Goal: Information Seeking & Learning: Learn about a topic

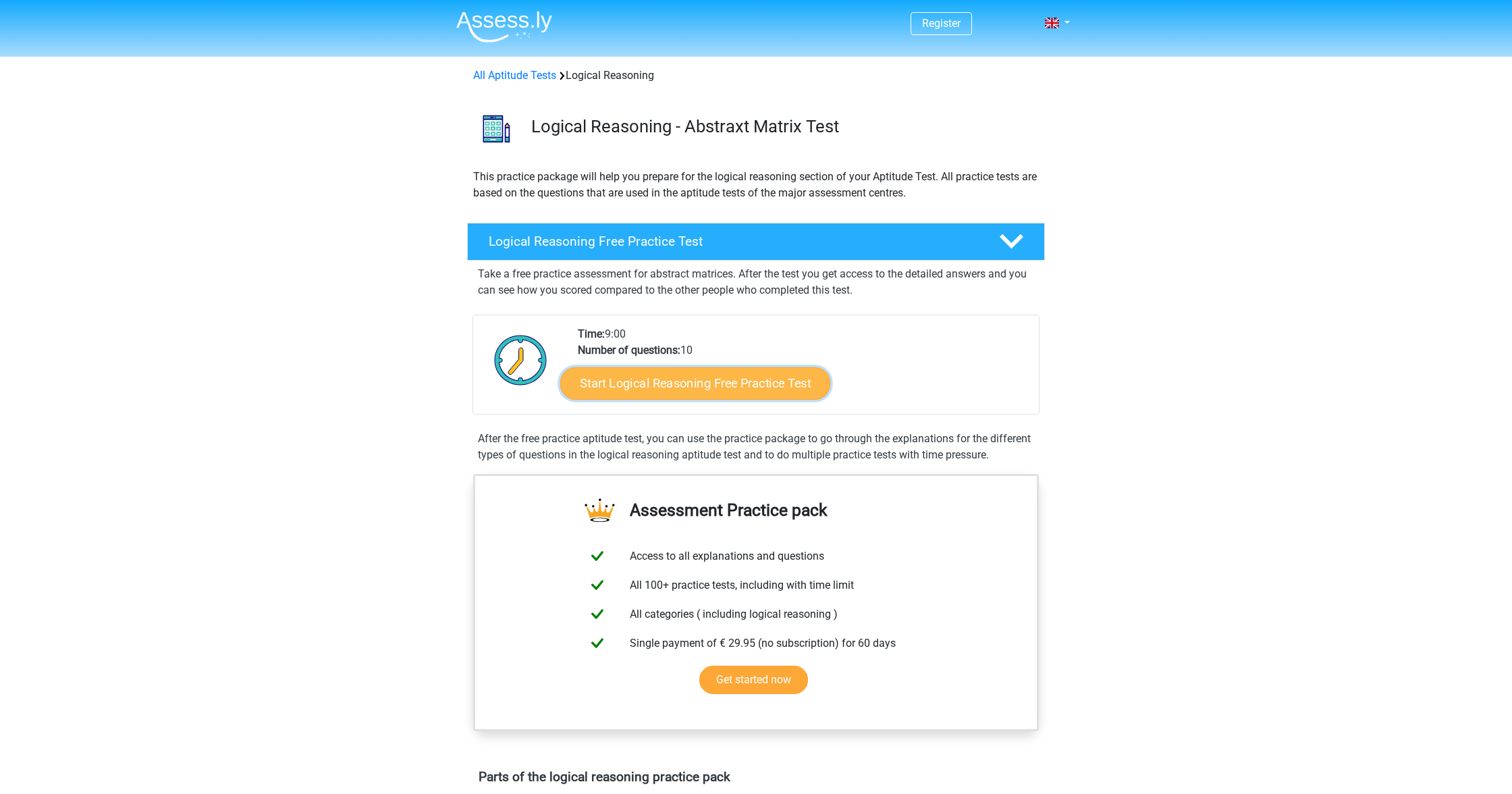
click at [789, 384] on link "Start Logical Reasoning Free Practice Test" at bounding box center [695, 383] width 270 height 32
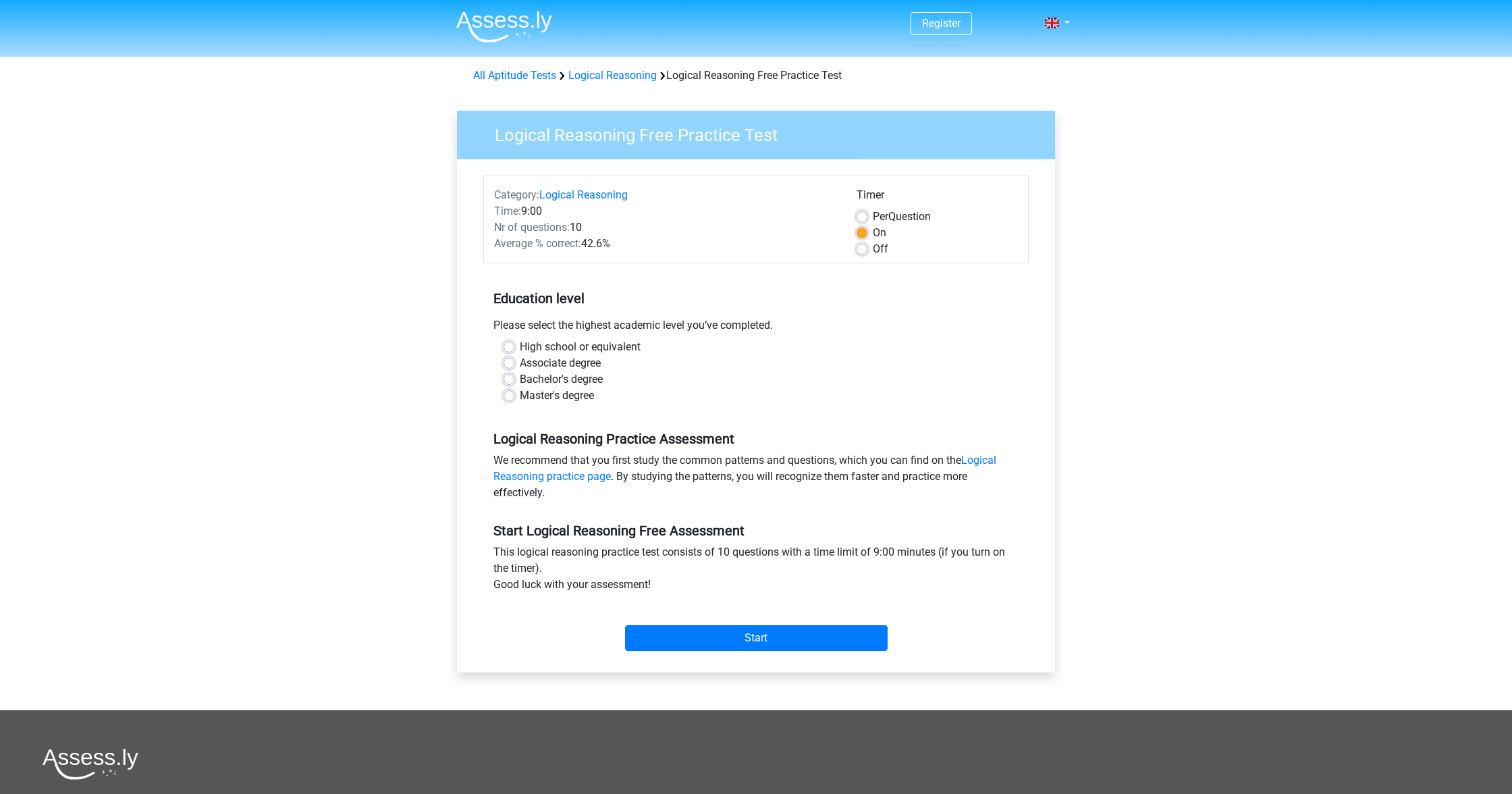
click at [573, 376] on label "Bachelor's degree" at bounding box center [561, 380] width 83 height 16
click at [514, 376] on input "Bachelor's degree" at bounding box center [509, 378] width 11 height 14
radio input "true"
click at [828, 645] on input "Start" at bounding box center [756, 638] width 263 height 26
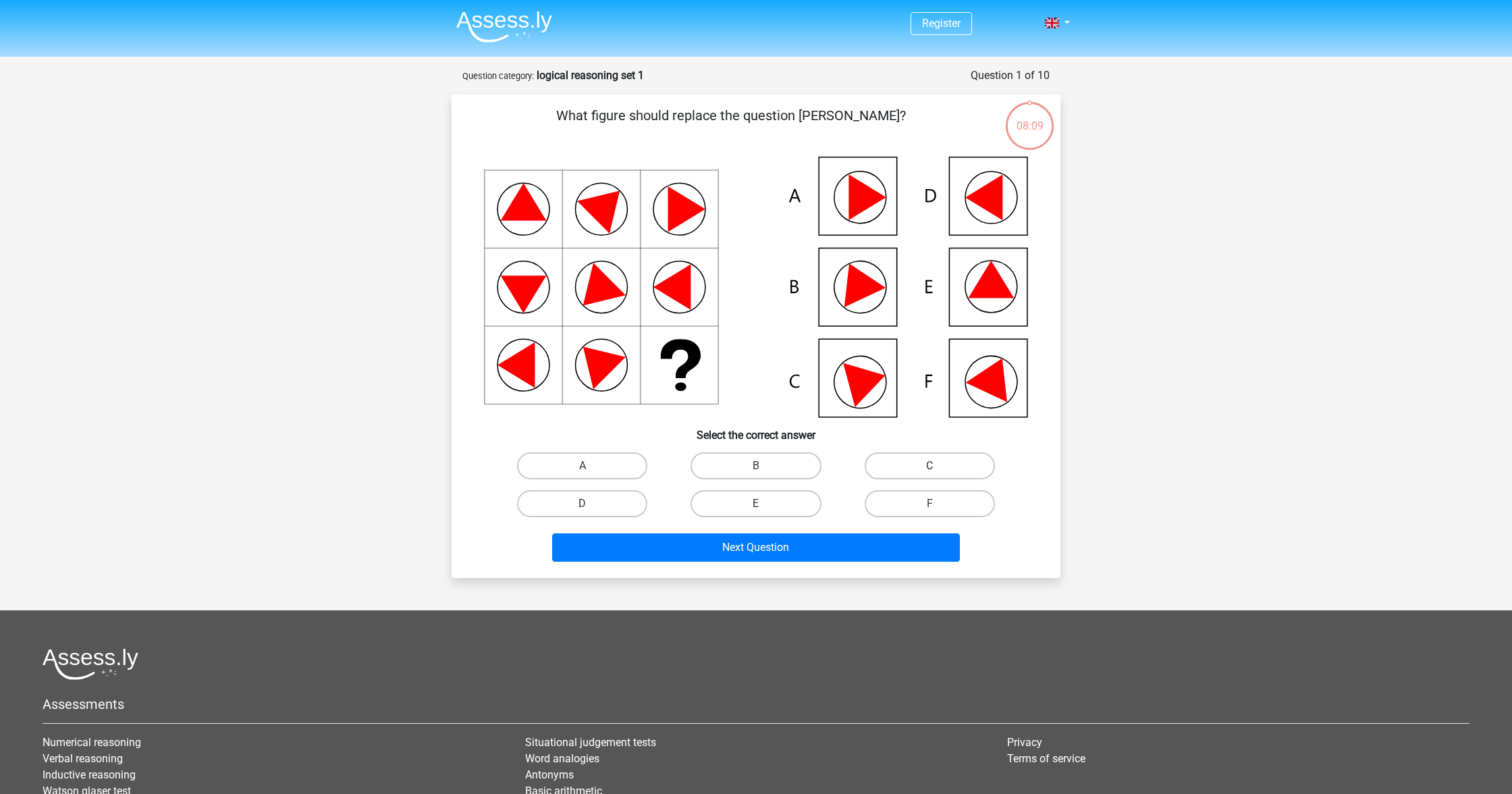
click at [756, 450] on div "B" at bounding box center [755, 466] width 174 height 38
click at [745, 464] on label "B" at bounding box center [755, 466] width 130 height 27
click at [756, 466] on input "B" at bounding box center [760, 470] width 9 height 9
radio input "true"
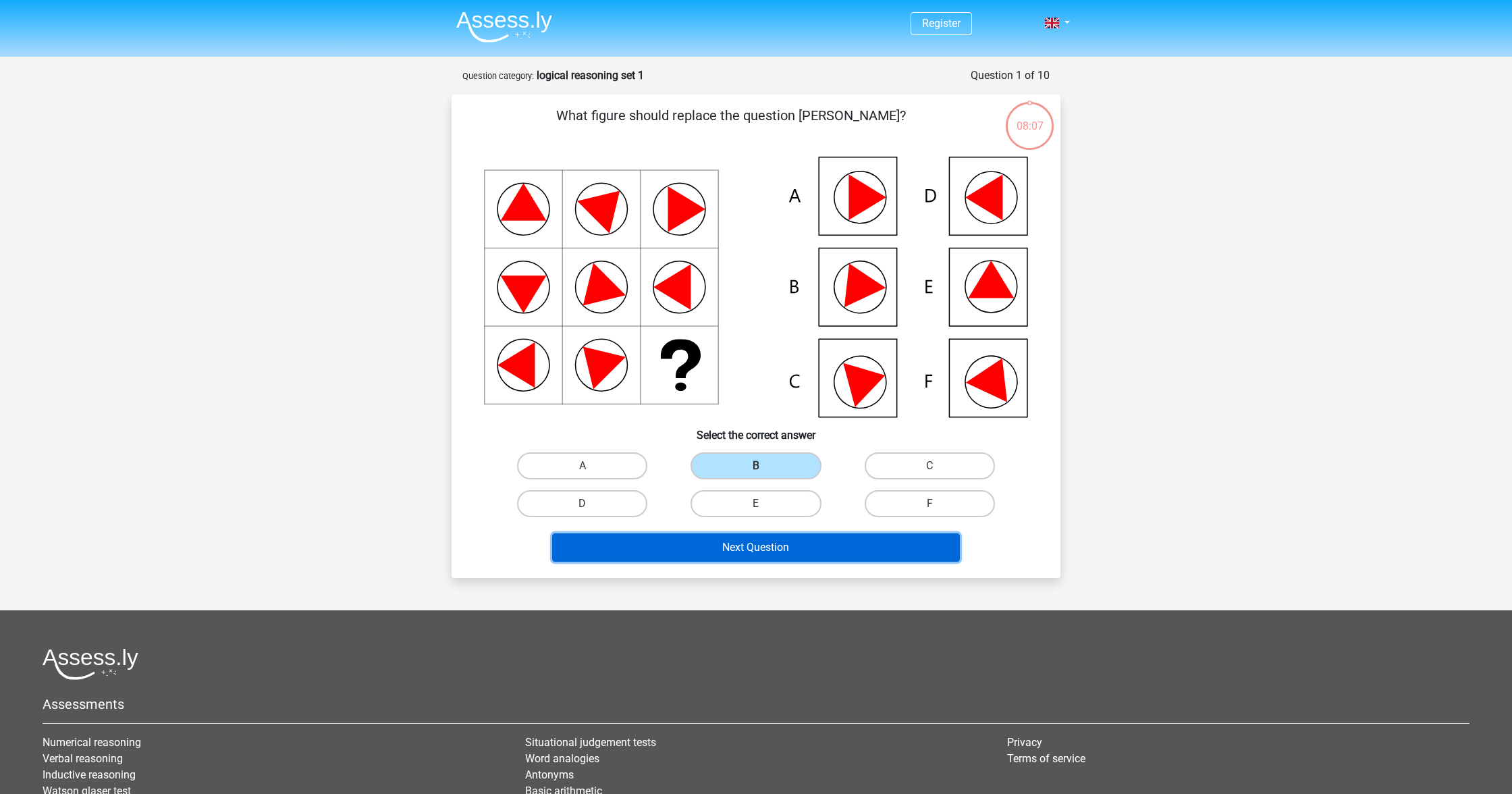
click at [908, 552] on button "Next Question" at bounding box center [756, 547] width 409 height 28
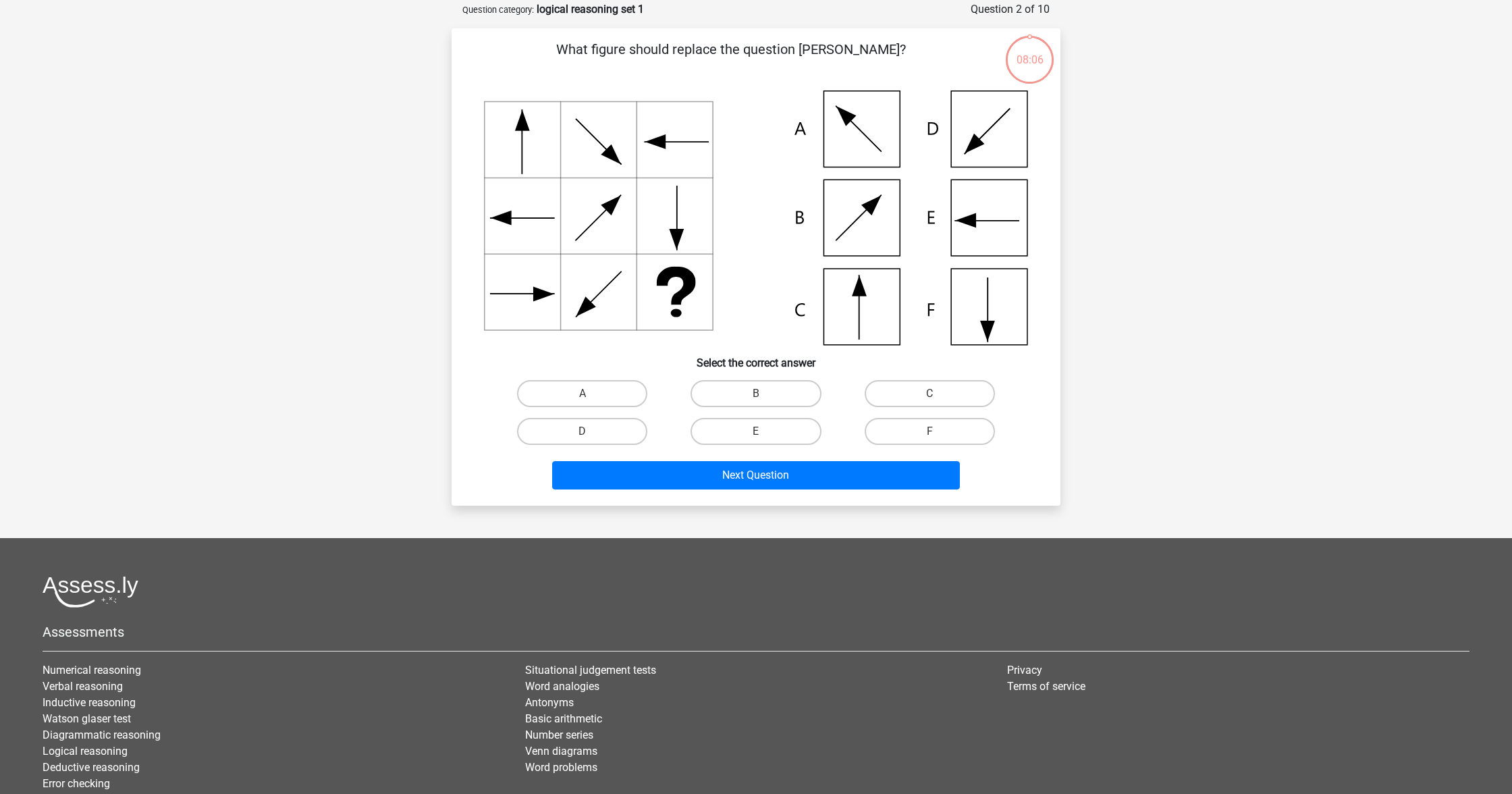
scroll to position [68, 0]
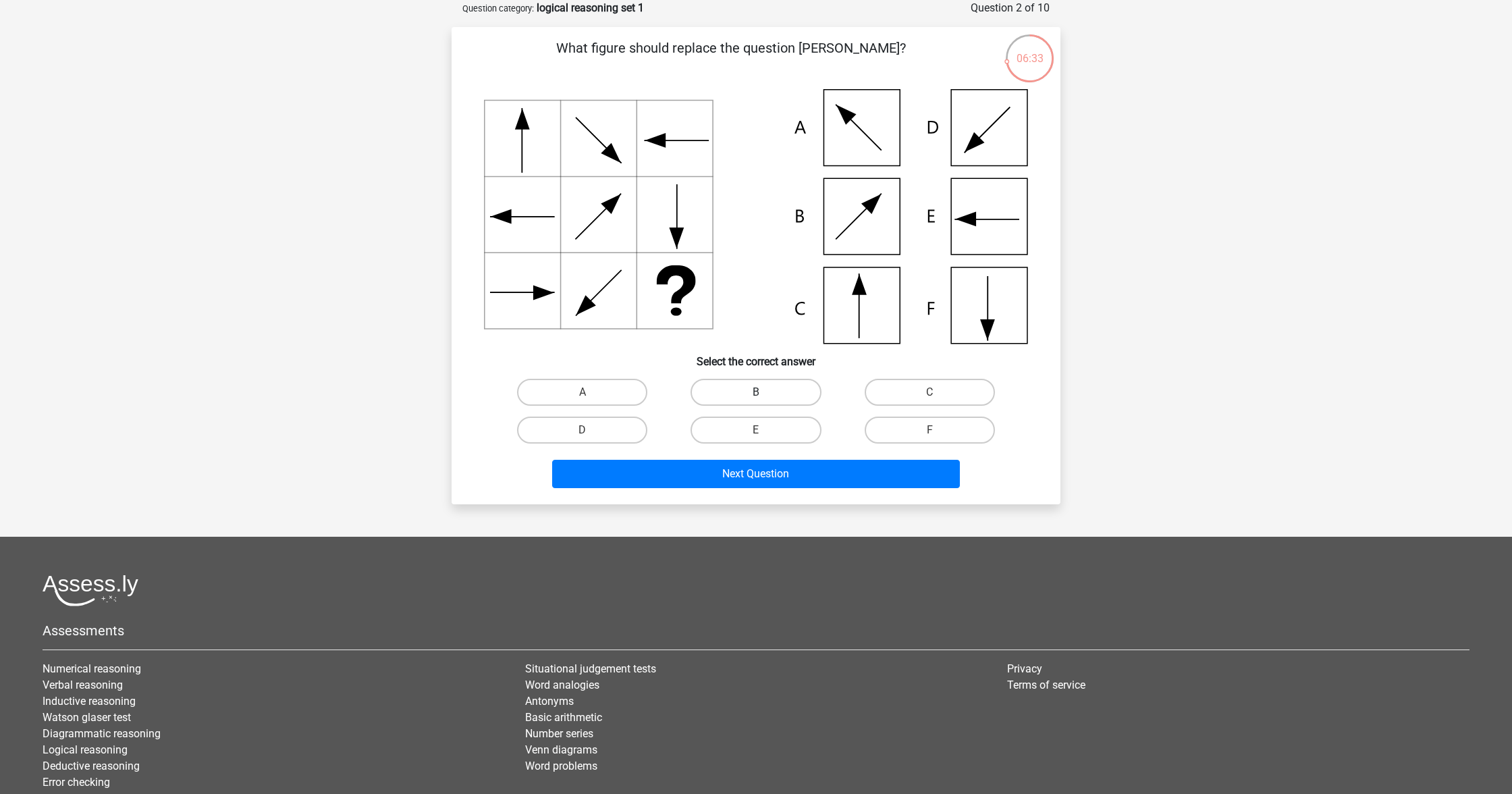
drag, startPoint x: 792, startPoint y: 389, endPoint x: 801, endPoint y: 397, distance: 12.0
click at [792, 389] on label "B" at bounding box center [755, 393] width 130 height 27
click at [765, 393] on input "B" at bounding box center [760, 397] width 9 height 9
radio input "true"
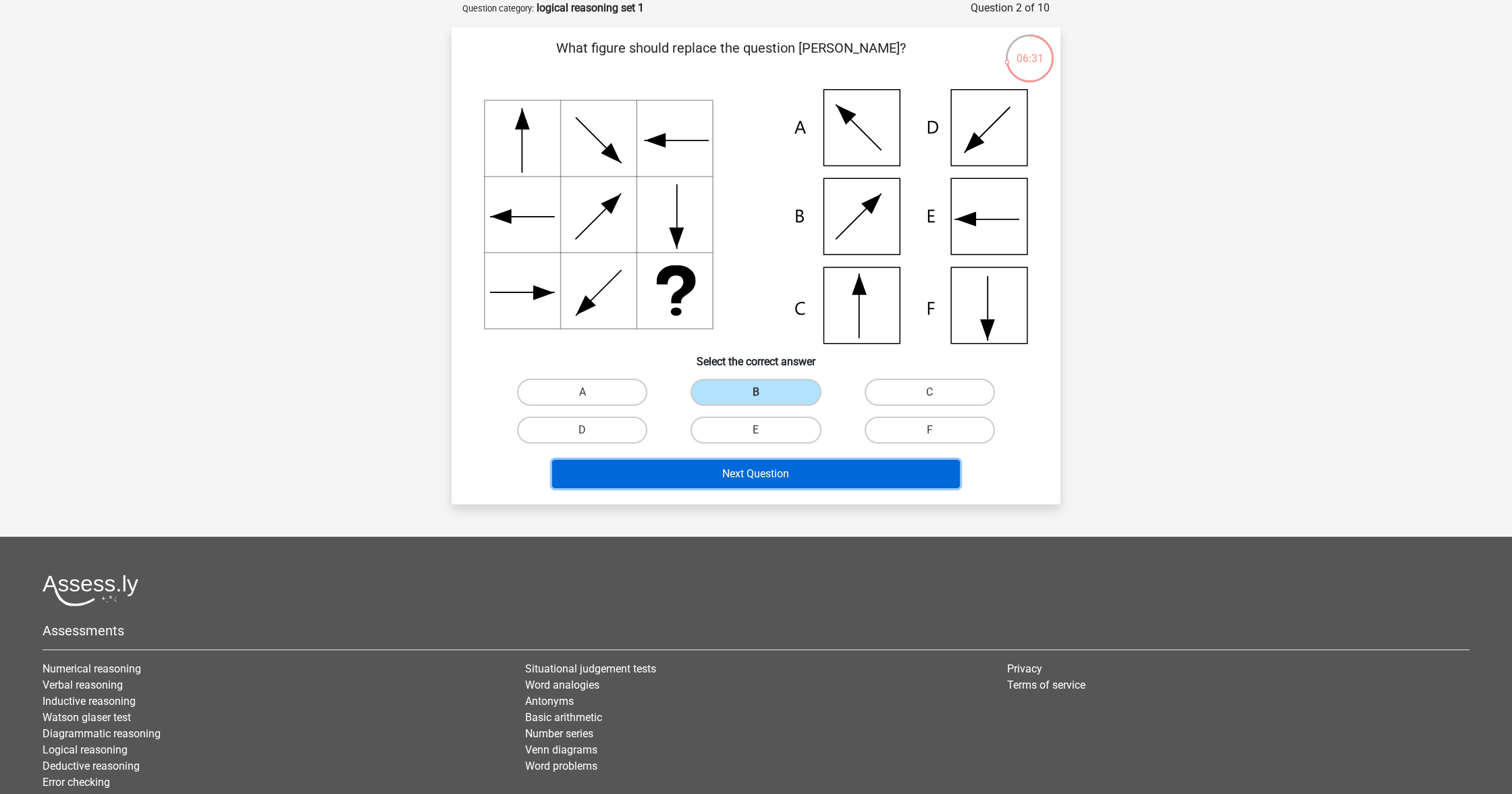
click at [840, 478] on button "Next Question" at bounding box center [756, 474] width 409 height 28
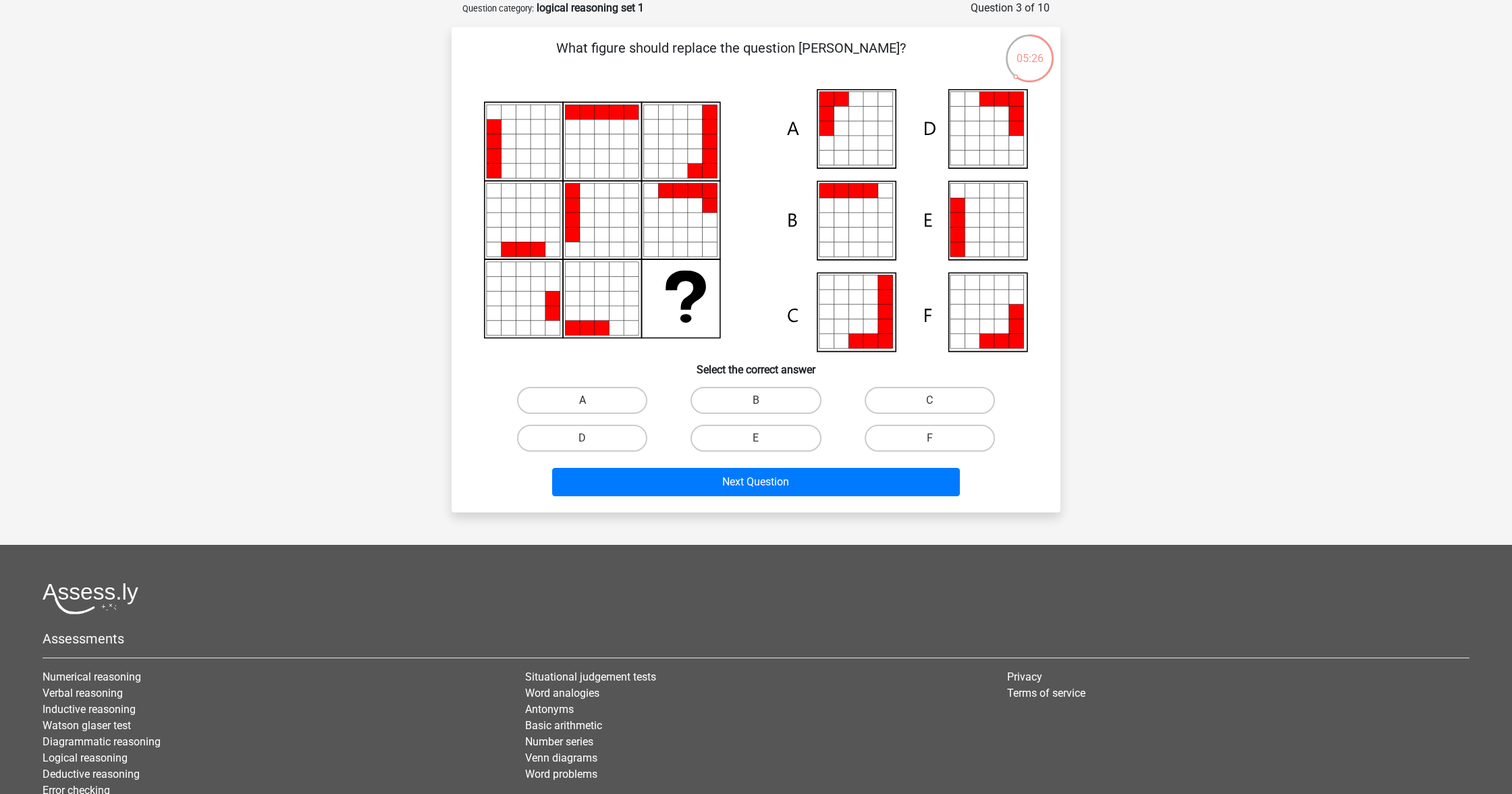
drag, startPoint x: 586, startPoint y: 392, endPoint x: 589, endPoint y: 399, distance: 7.6
click at [586, 392] on label "A" at bounding box center [582, 401] width 130 height 27
click at [586, 401] on input "A" at bounding box center [586, 405] width 9 height 9
radio input "true"
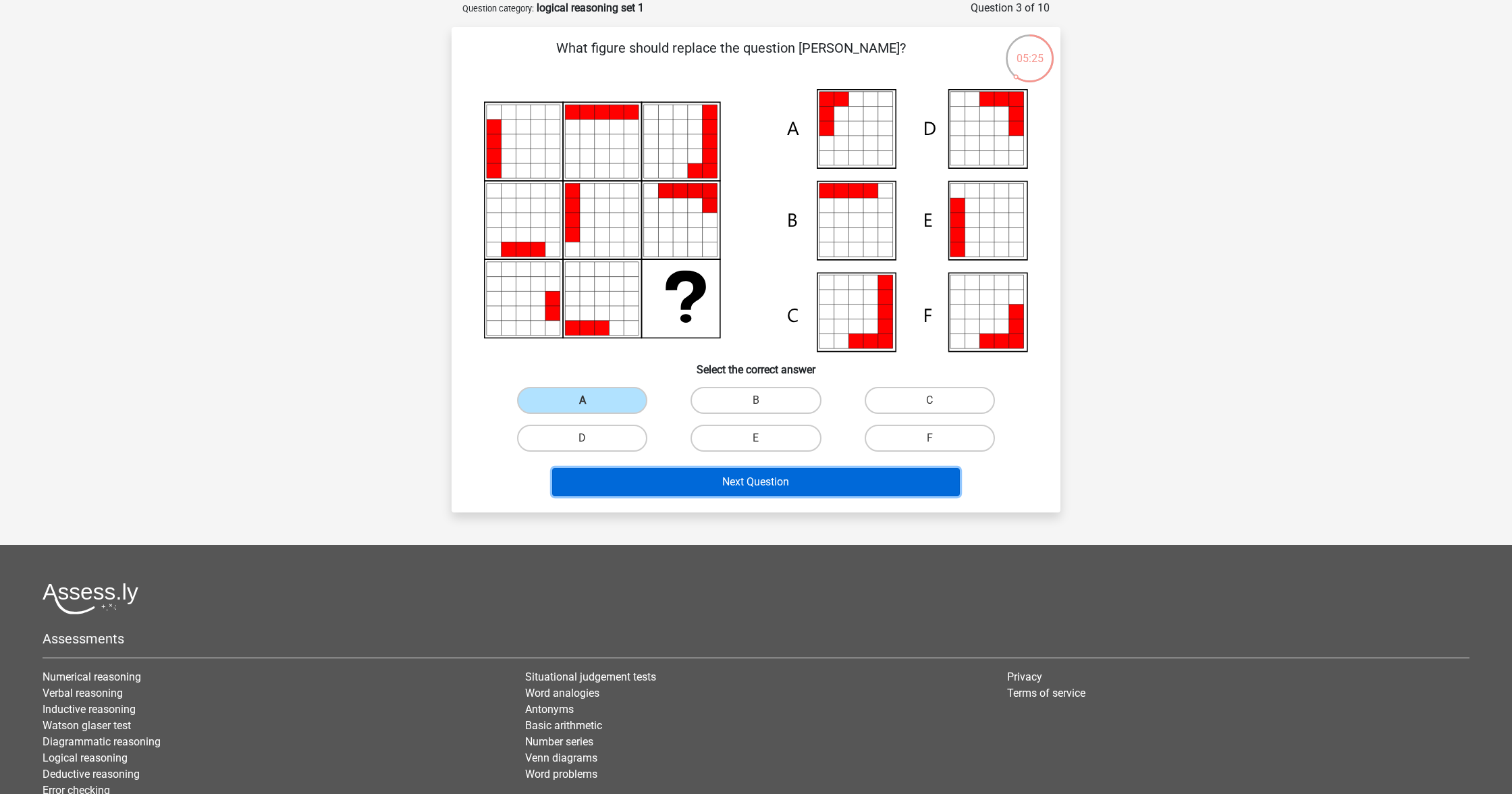
click at [786, 493] on button "Next Question" at bounding box center [756, 482] width 409 height 28
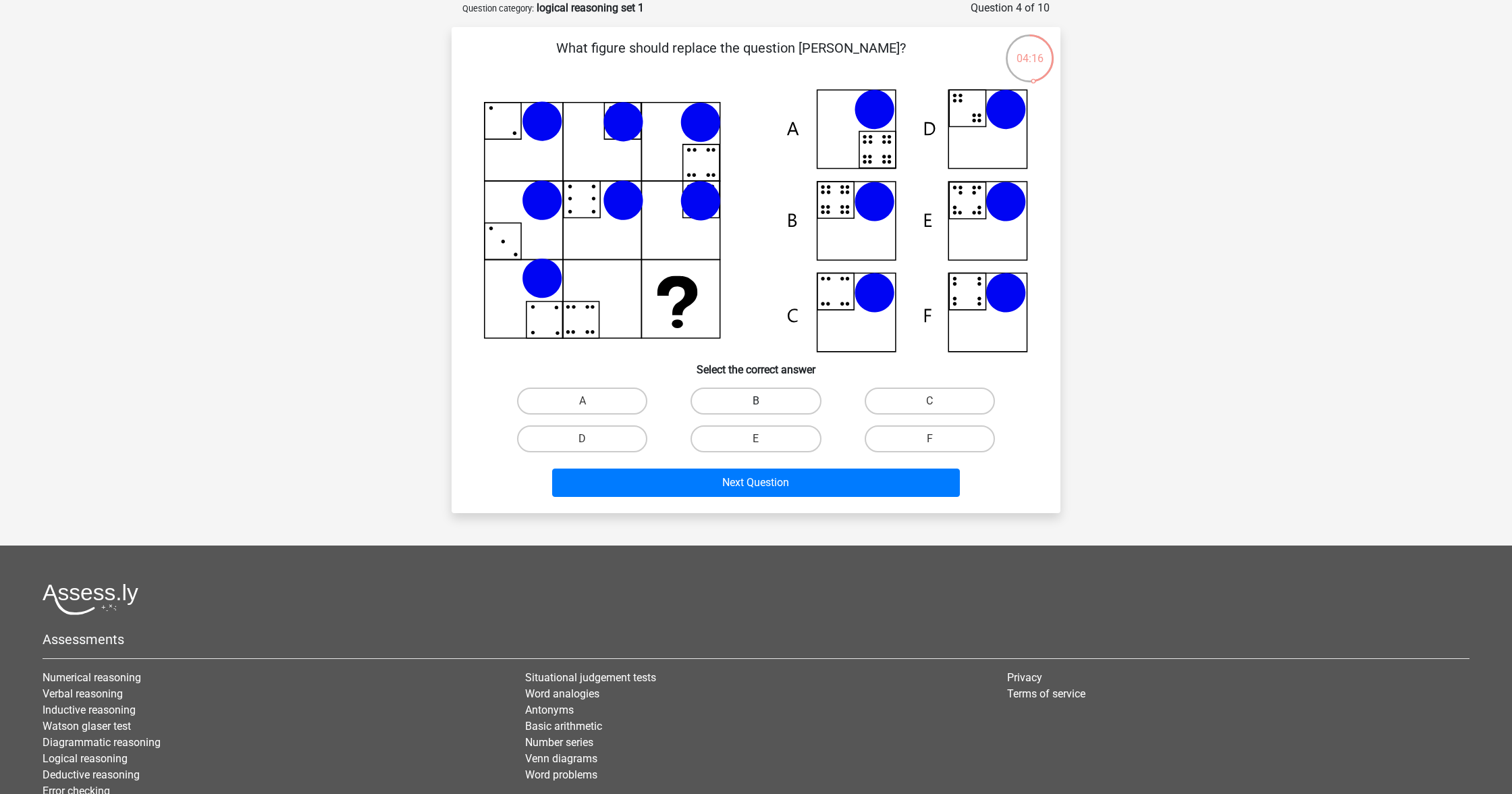
click at [755, 409] on div "B" at bounding box center [755, 401] width 163 height 27
click at [778, 399] on label "B" at bounding box center [755, 401] width 130 height 27
click at [765, 401] on input "B" at bounding box center [760, 405] width 9 height 9
radio input "true"
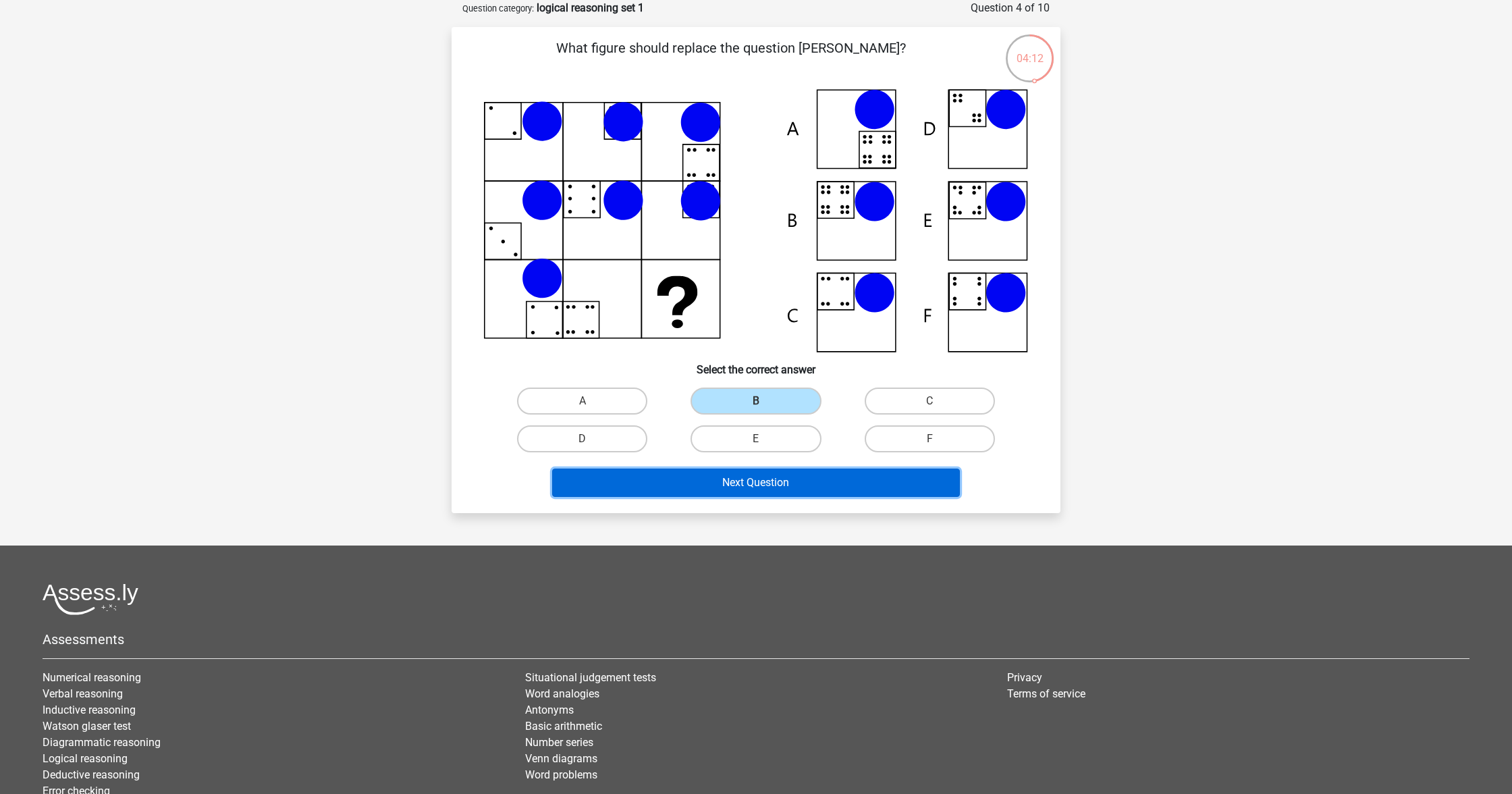
click at [836, 490] on button "Next Question" at bounding box center [756, 482] width 409 height 28
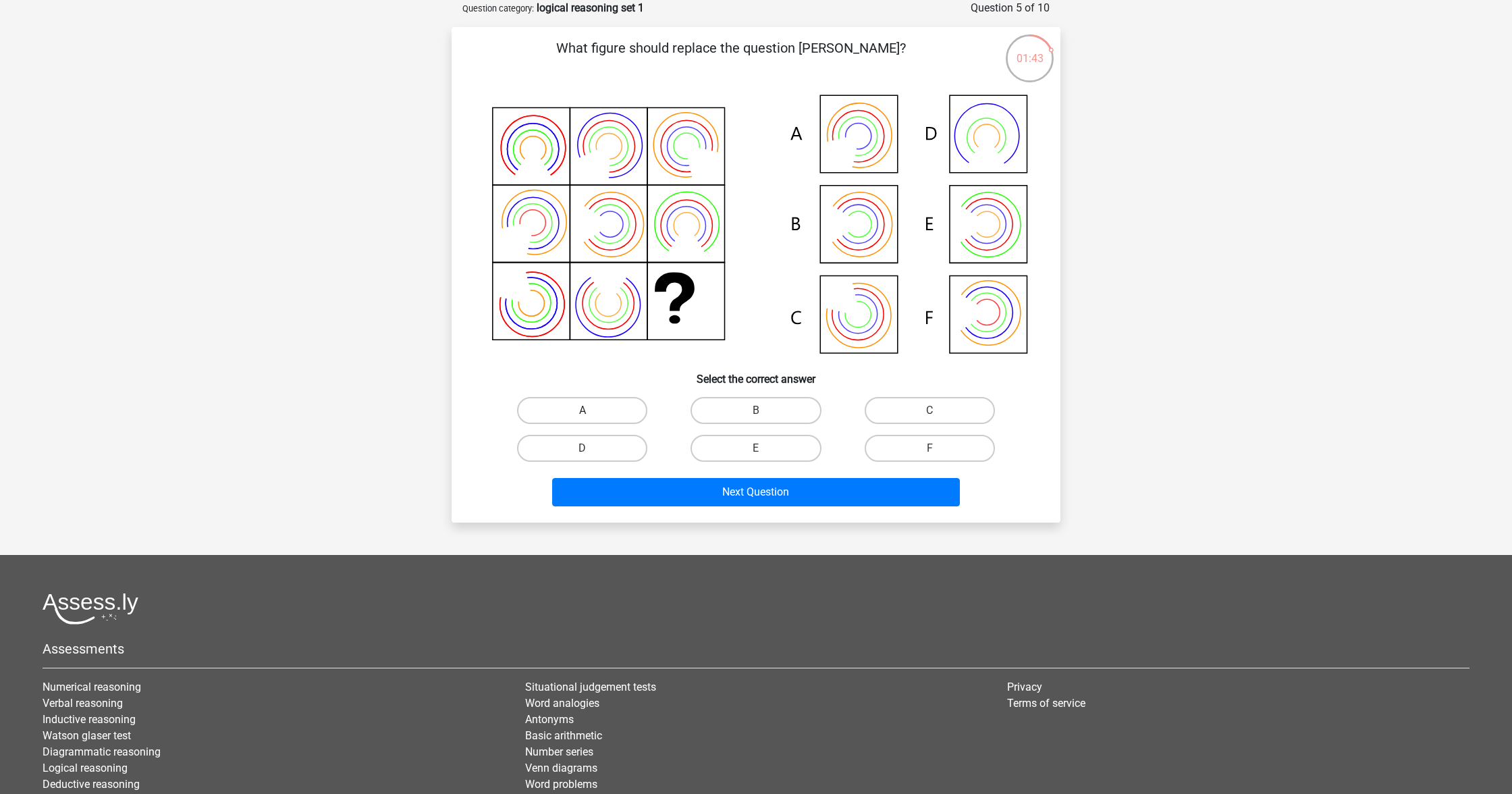
click at [539, 407] on label "A" at bounding box center [582, 411] width 130 height 27
click at [582, 411] on input "A" at bounding box center [586, 415] width 9 height 9
radio input "true"
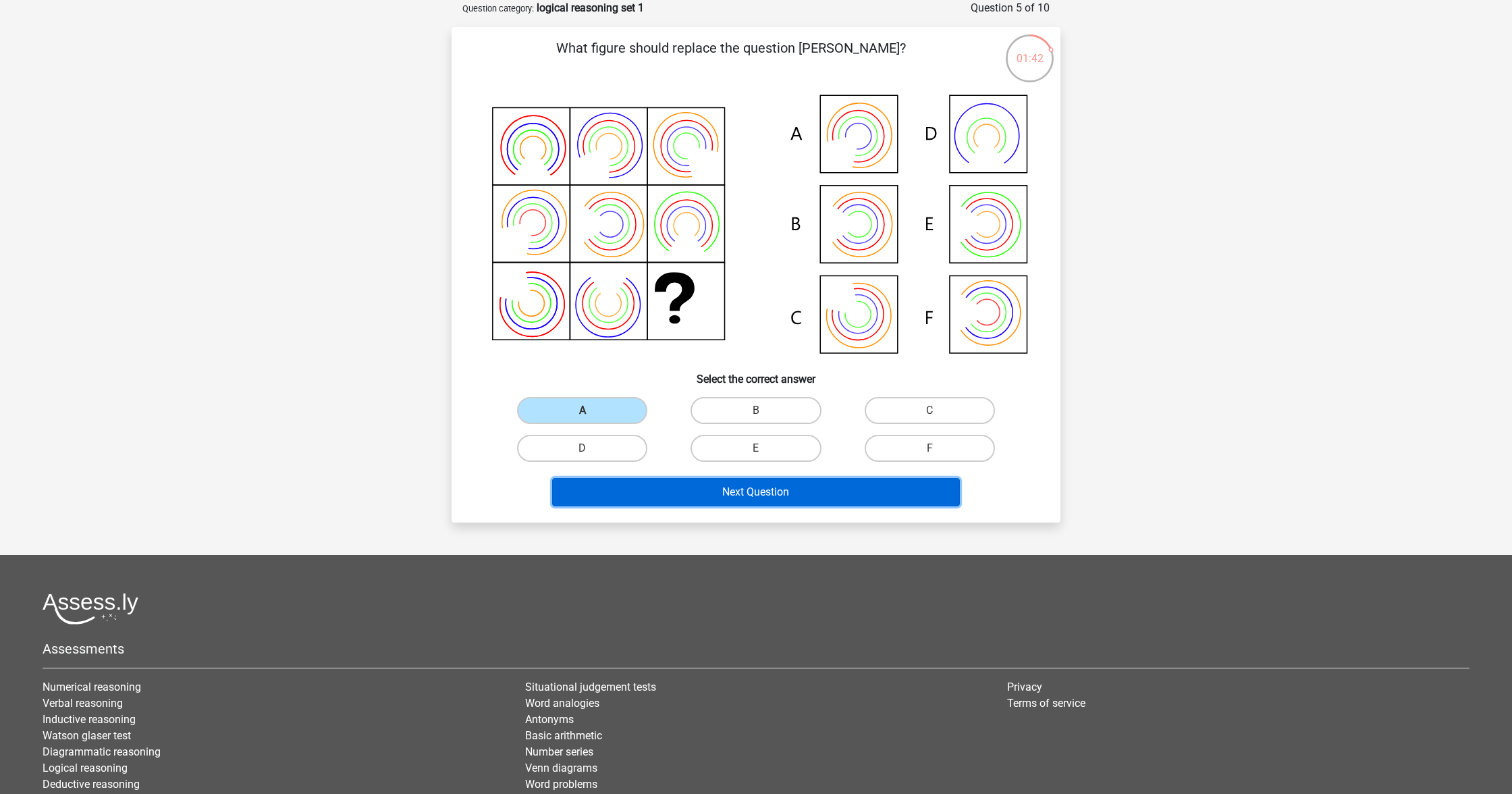
click at [850, 497] on button "Next Question" at bounding box center [756, 492] width 409 height 28
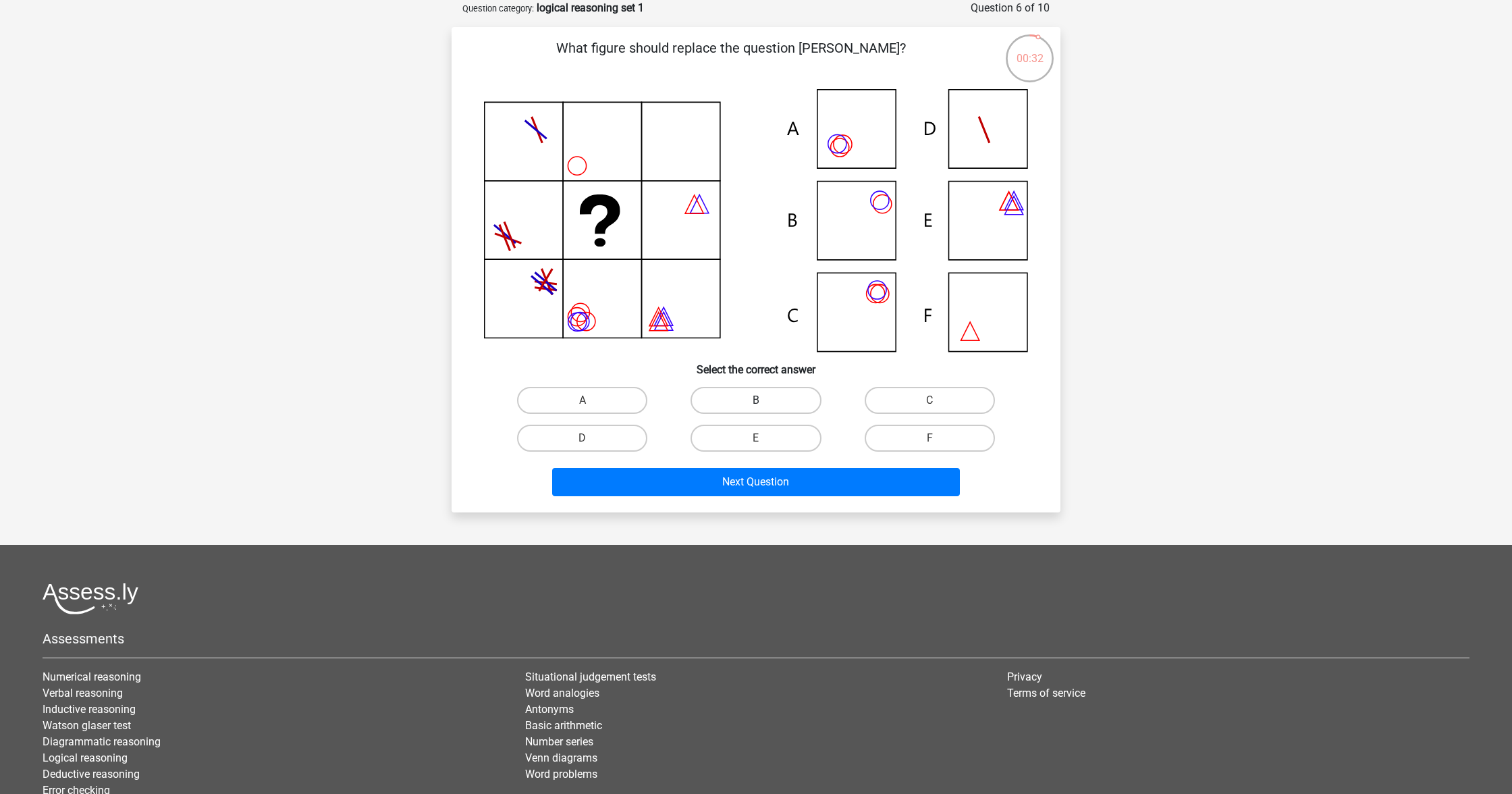
click at [792, 405] on label "B" at bounding box center [755, 401] width 130 height 27
click at [765, 405] on input "B" at bounding box center [760, 405] width 9 height 9
radio input "true"
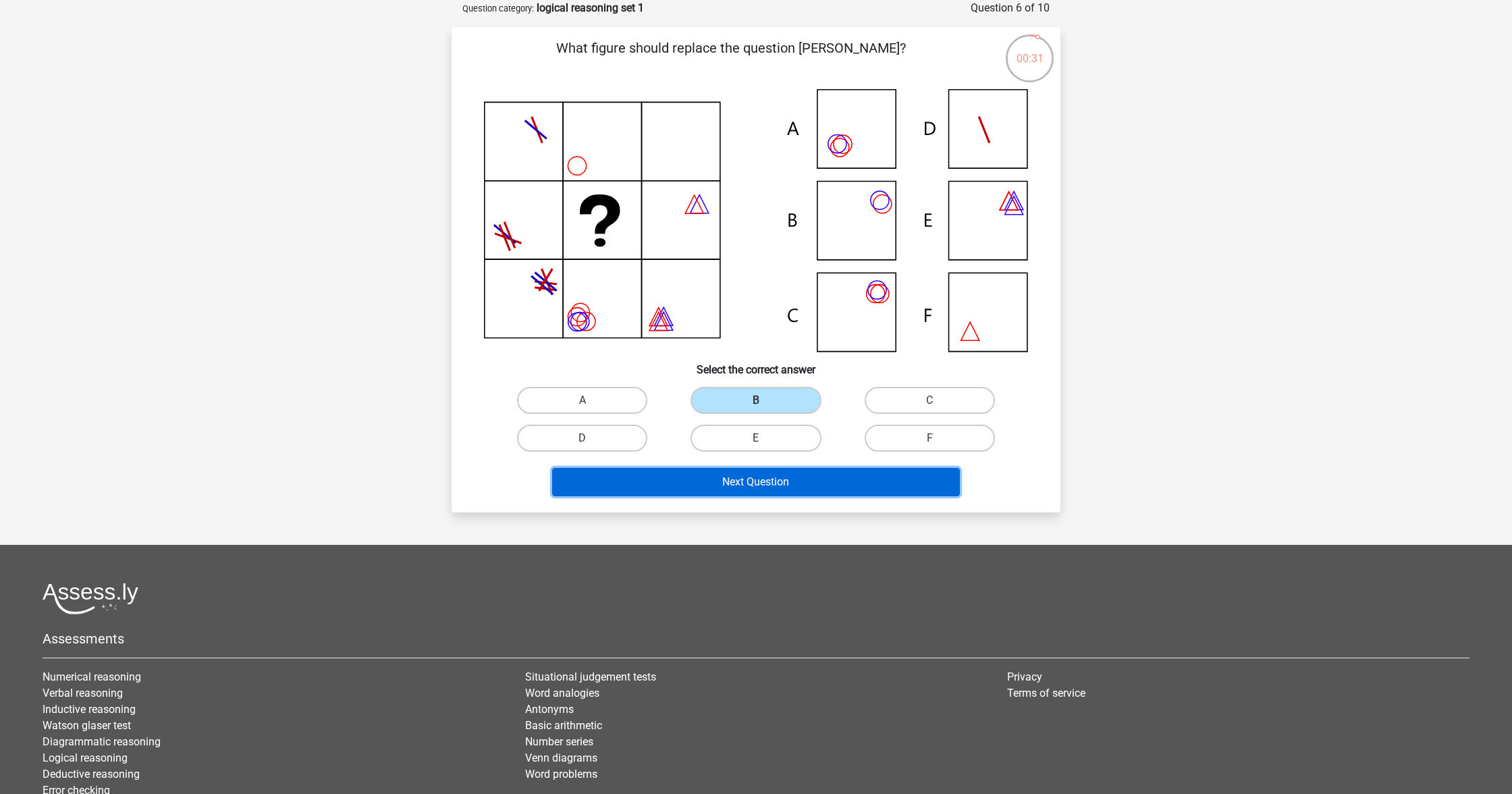
click at [848, 482] on button "Next Question" at bounding box center [756, 482] width 409 height 28
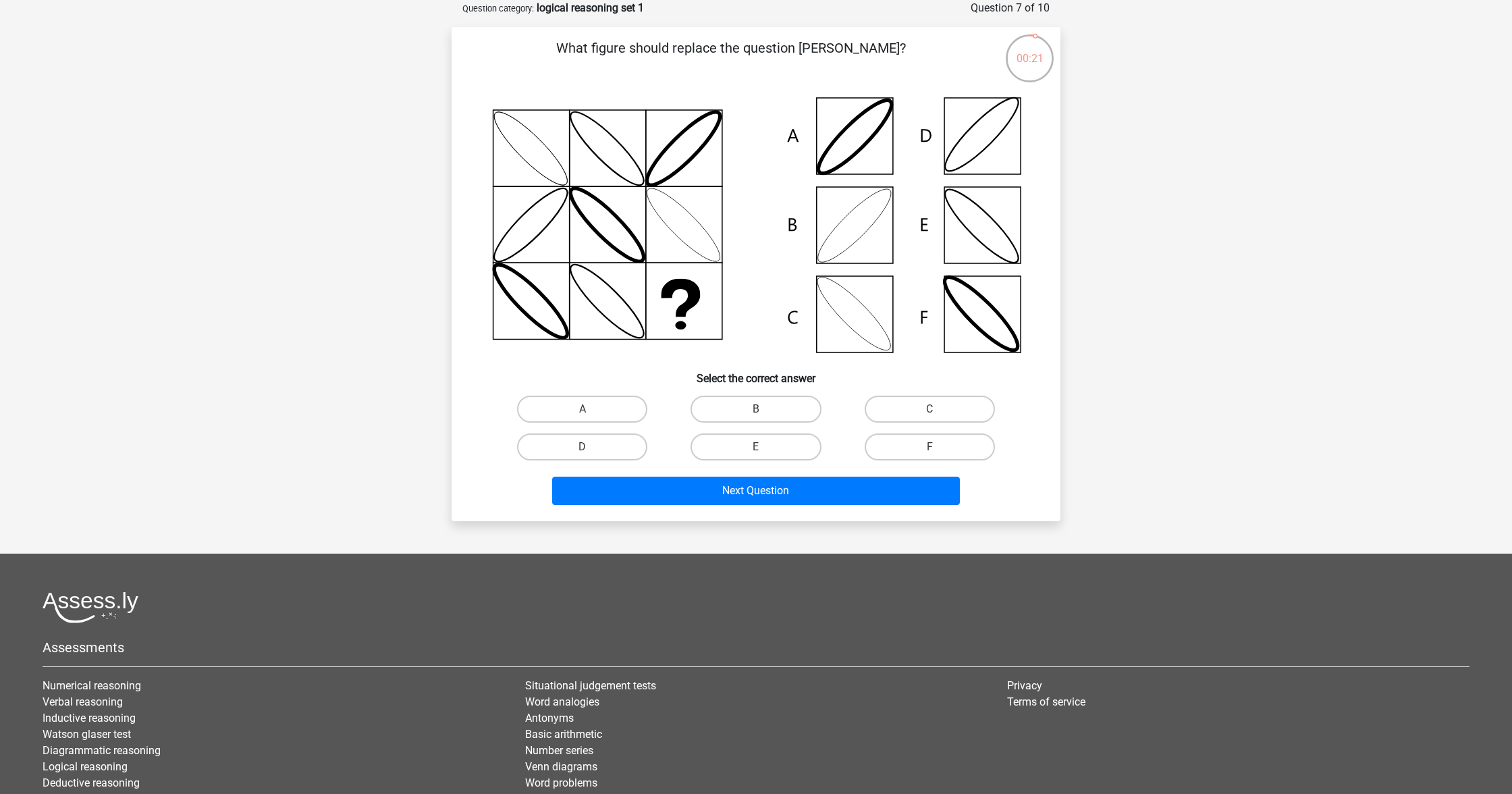
click at [860, 238] on icon at bounding box center [854, 226] width 89 height 89
click at [786, 407] on label "B" at bounding box center [755, 410] width 130 height 27
click at [765, 410] on input "B" at bounding box center [760, 414] width 9 height 9
radio input "true"
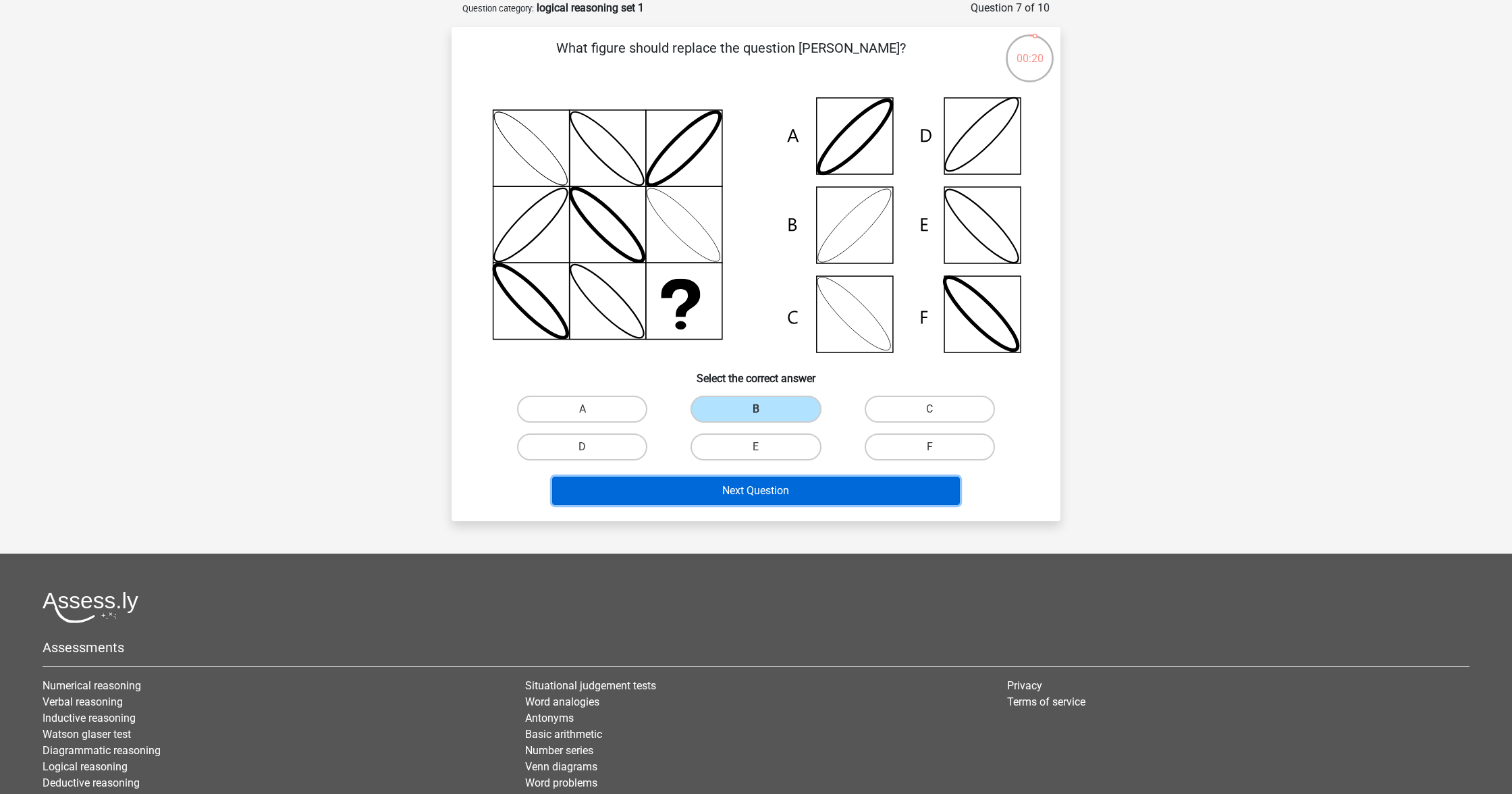
click at [844, 476] on button "Next Question" at bounding box center [756, 491] width 409 height 28
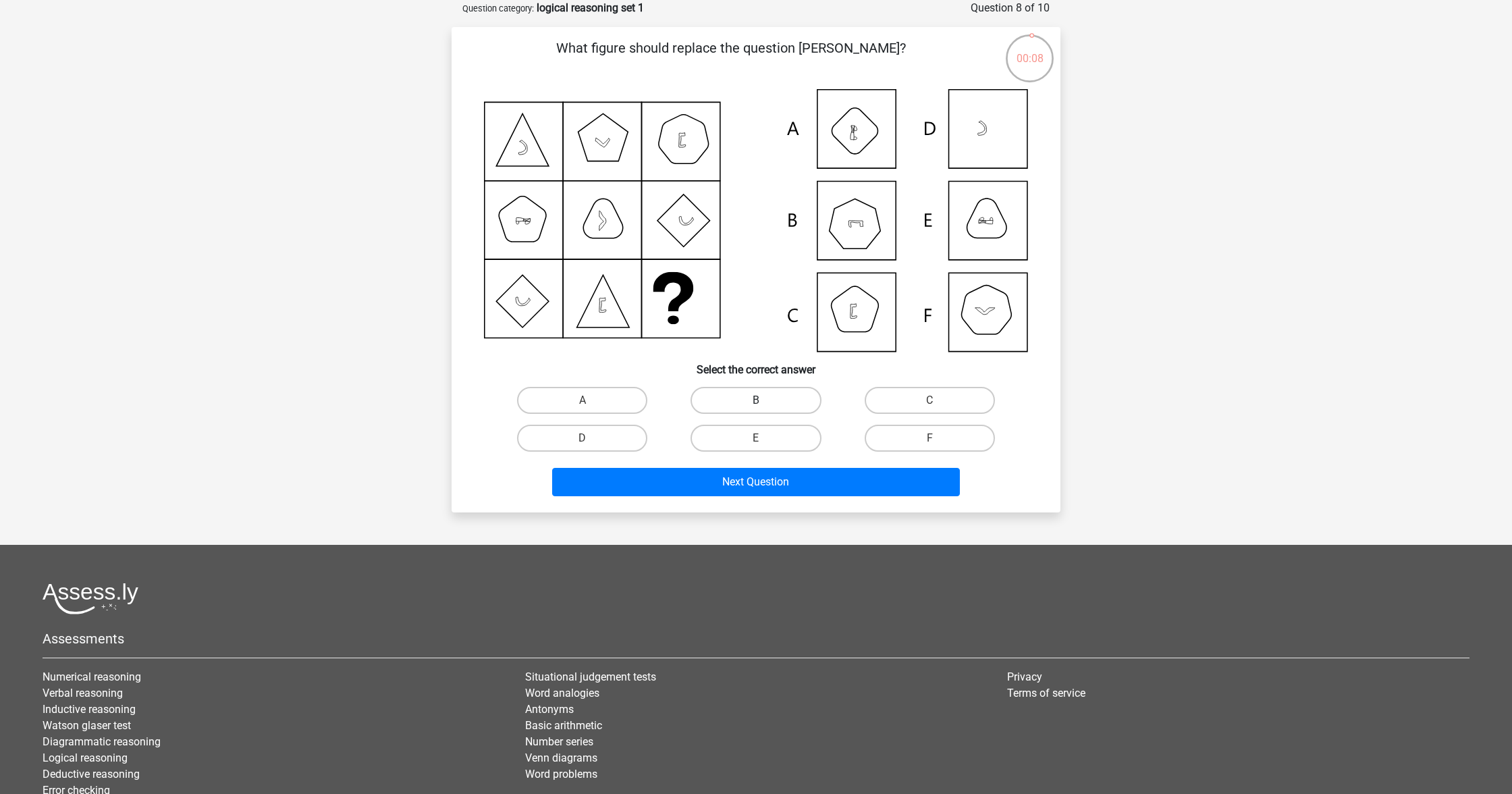
click at [759, 390] on label "B" at bounding box center [755, 401] width 130 height 27
click at [759, 401] on input "B" at bounding box center [760, 405] width 9 height 9
radio input "true"
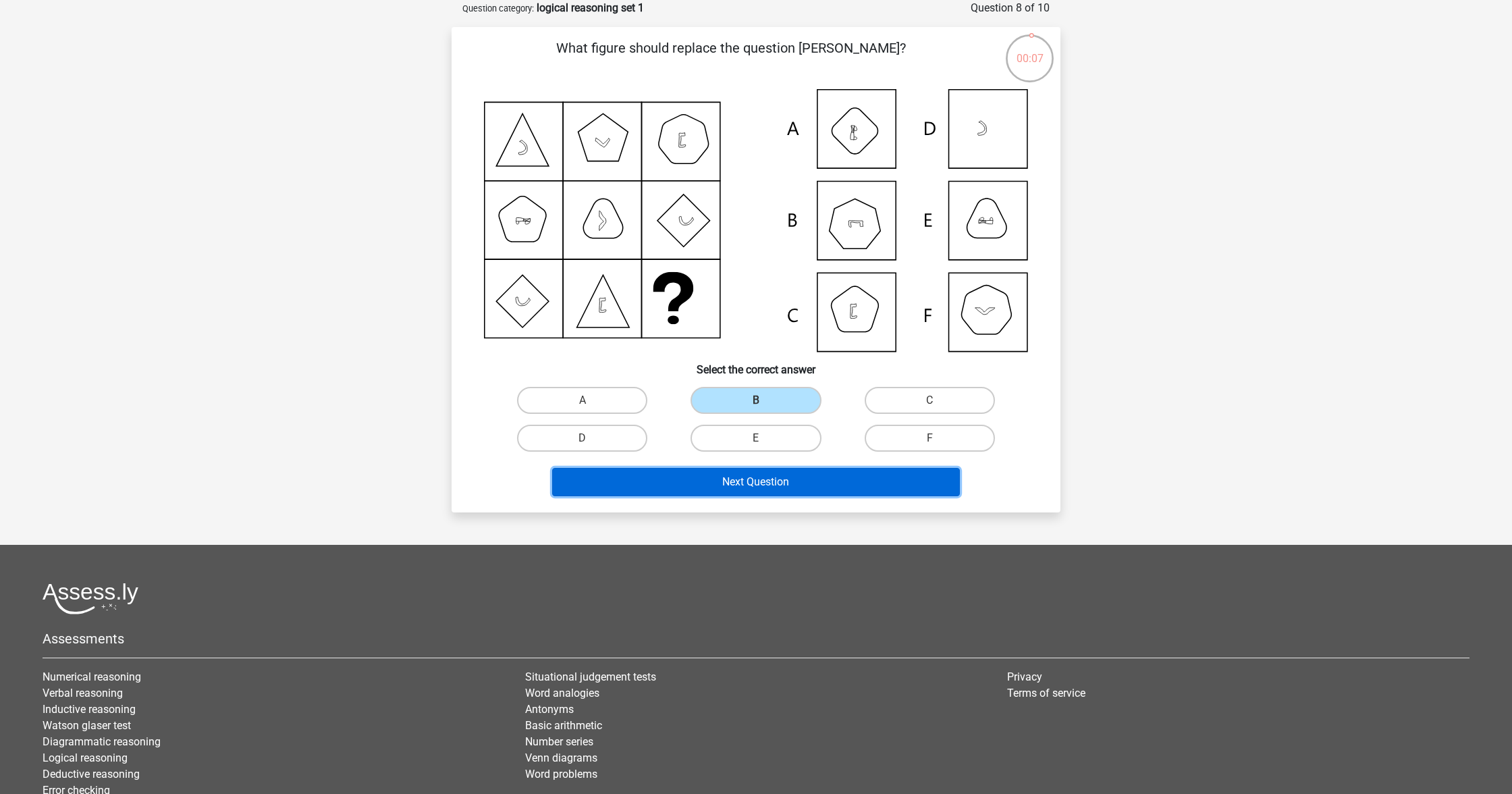
click at [769, 472] on button "Next Question" at bounding box center [756, 482] width 409 height 28
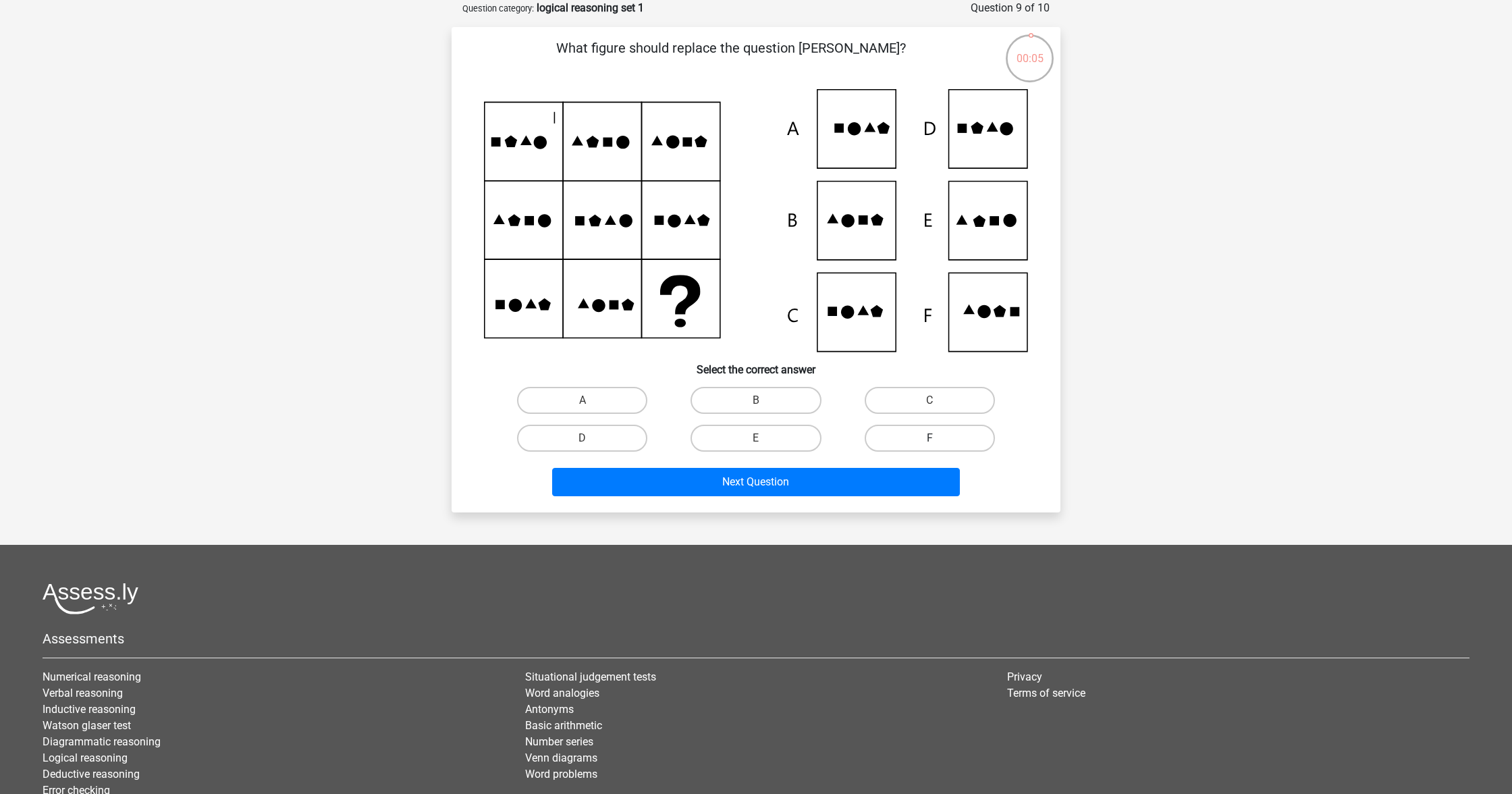
drag, startPoint x: 925, startPoint y: 428, endPoint x: 919, endPoint y: 445, distance: 18.0
click at [924, 428] on label "F" at bounding box center [930, 439] width 130 height 27
click at [930, 438] on input "F" at bounding box center [934, 442] width 9 height 9
radio input "true"
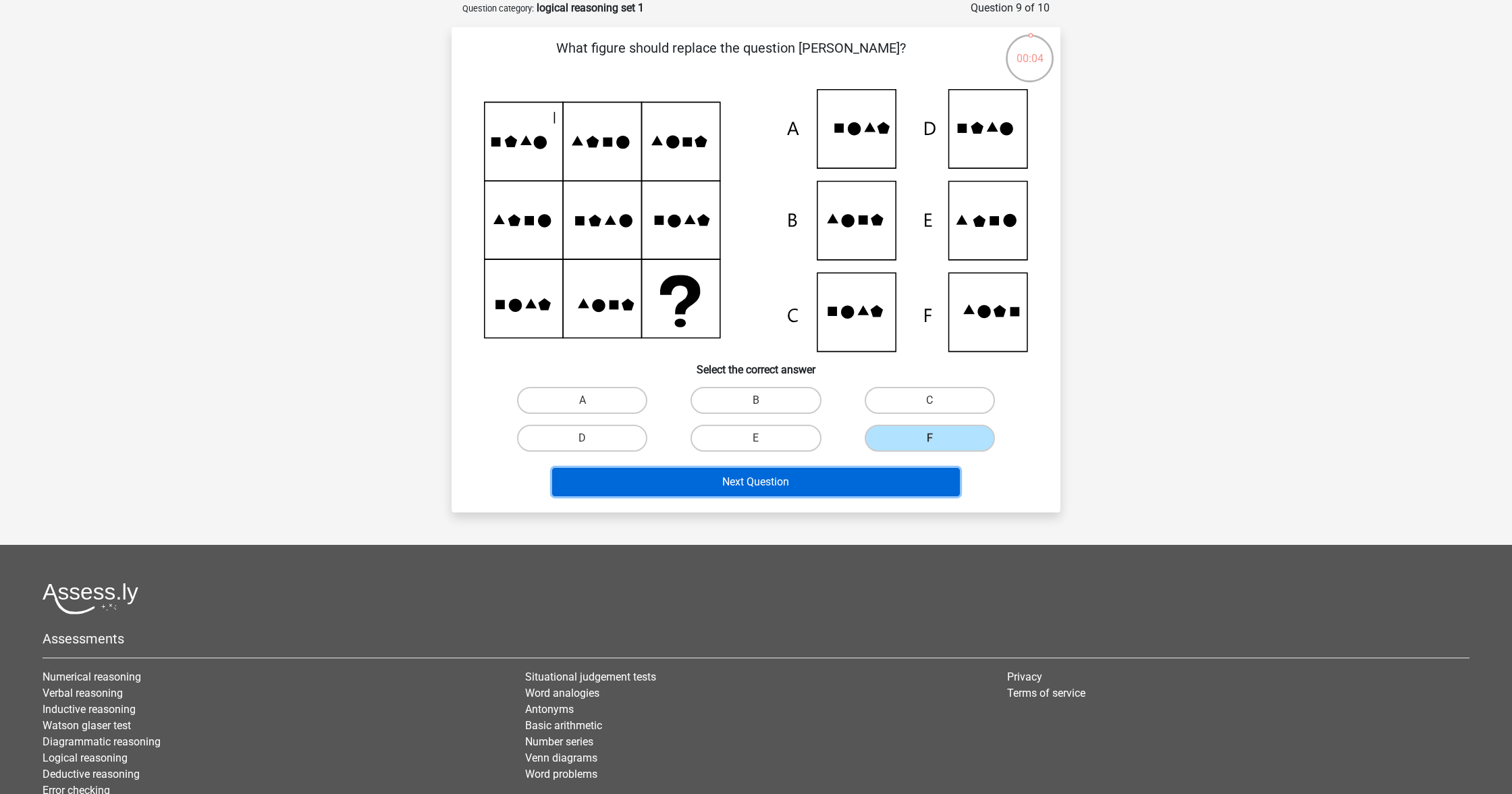
click at [895, 485] on button "Next Question" at bounding box center [756, 482] width 409 height 28
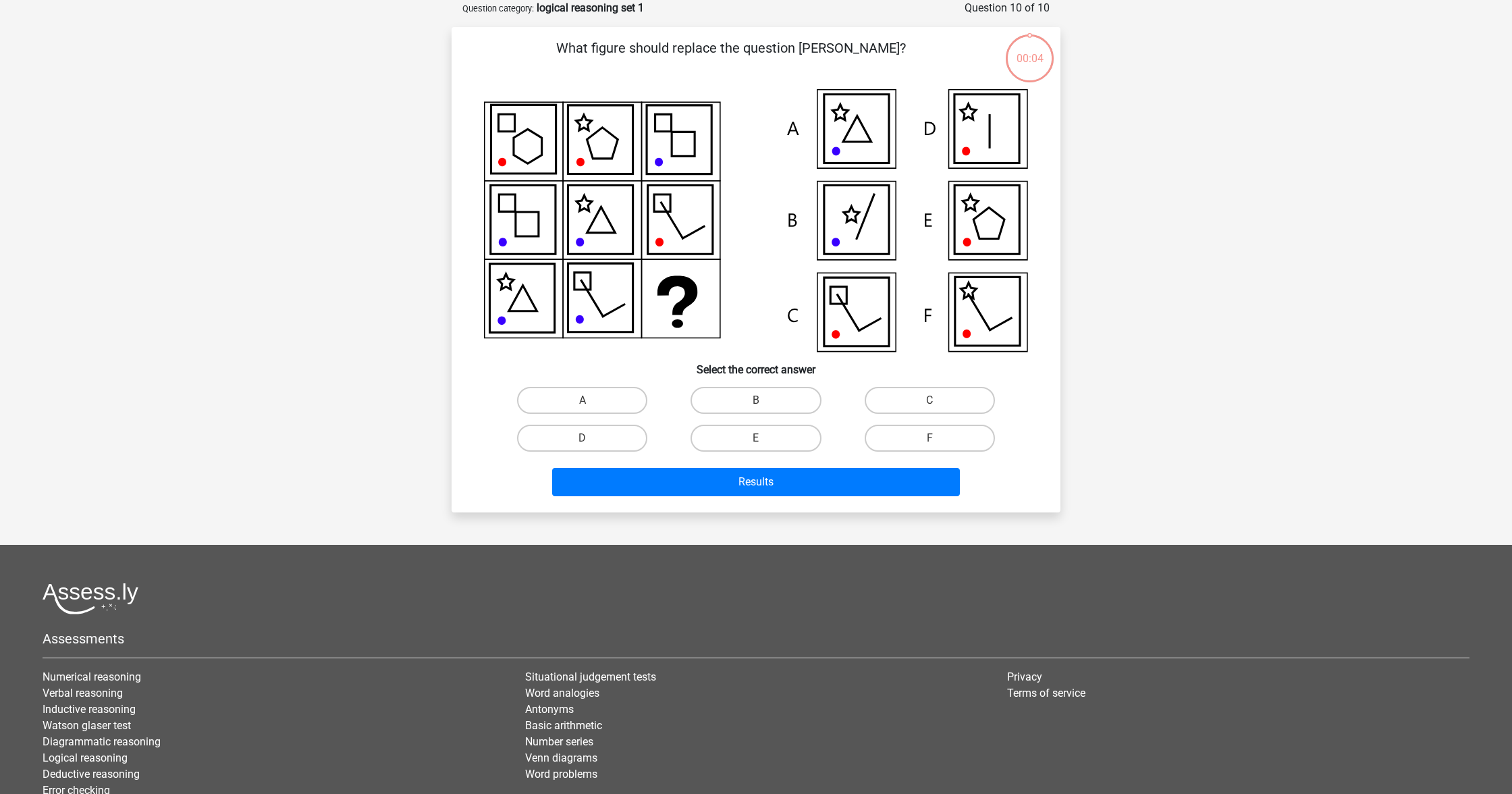
drag, startPoint x: 620, startPoint y: 432, endPoint x: 648, endPoint y: 455, distance: 36.2
click at [620, 432] on label "D" at bounding box center [582, 439] width 130 height 27
click at [591, 438] on input "D" at bounding box center [586, 442] width 9 height 9
radio input "true"
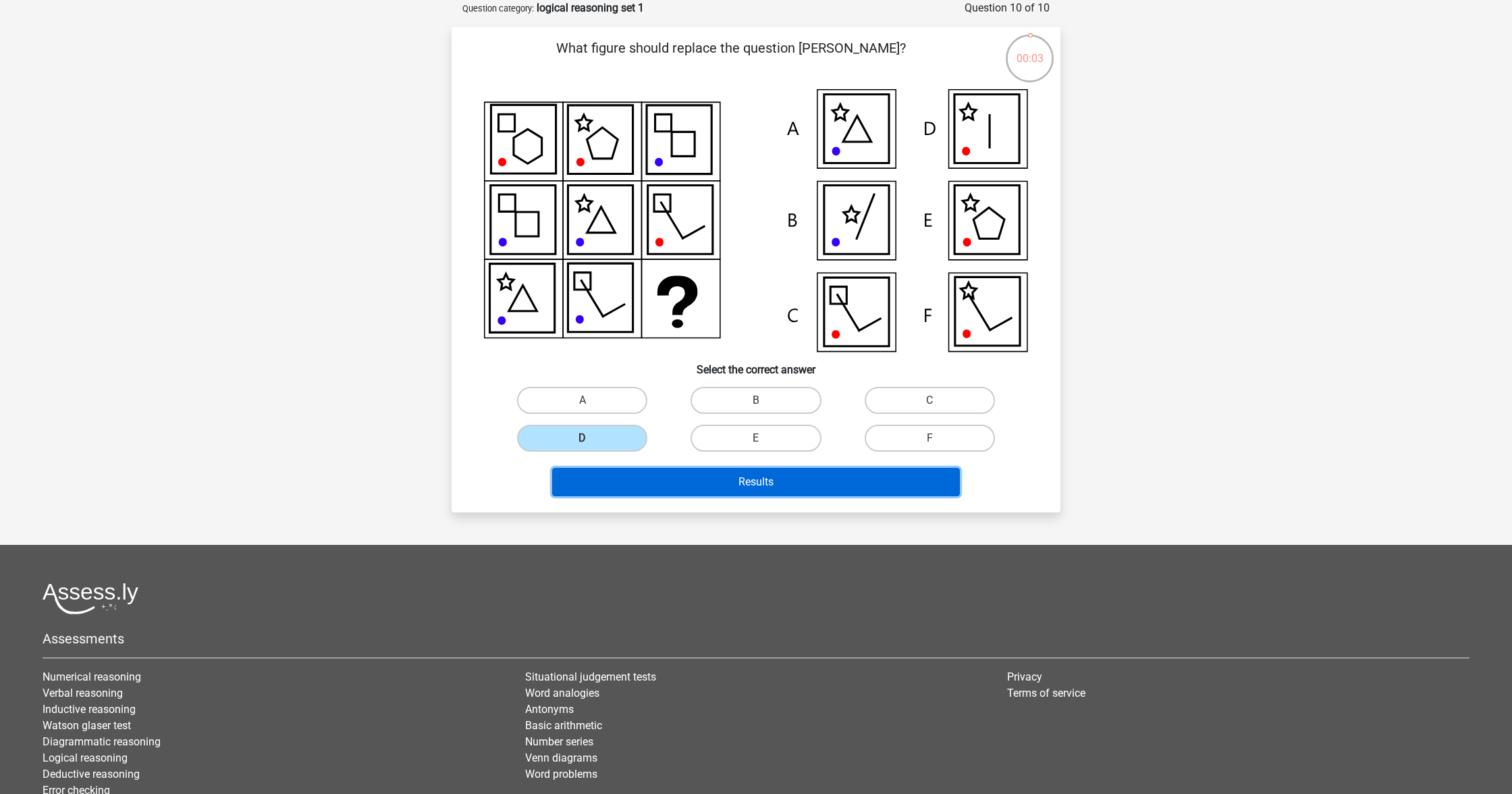
click at [717, 493] on button "Results" at bounding box center [756, 482] width 409 height 28
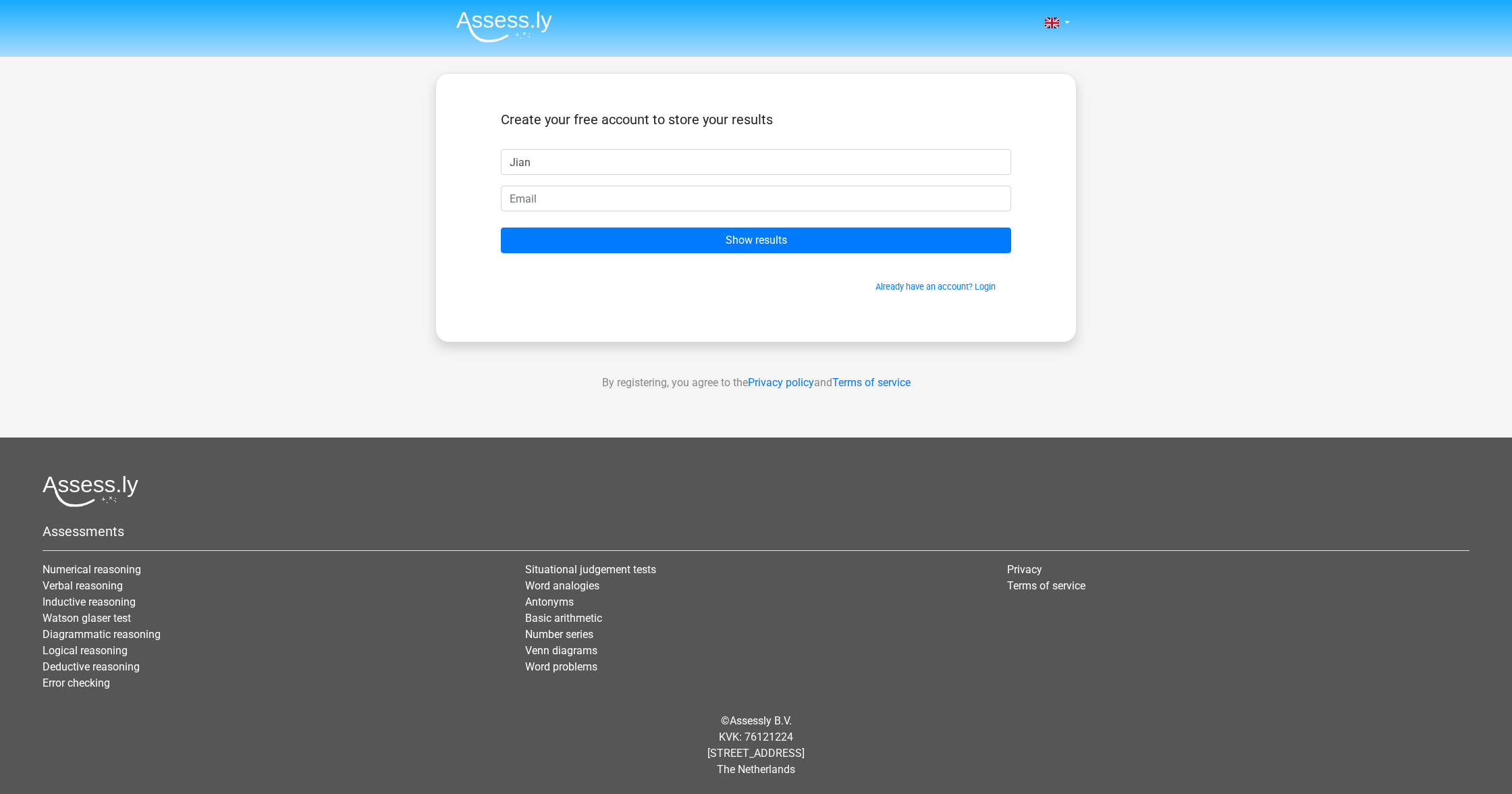
type input "Jian"
click at [746, 199] on input "email" at bounding box center [755, 199] width 510 height 26
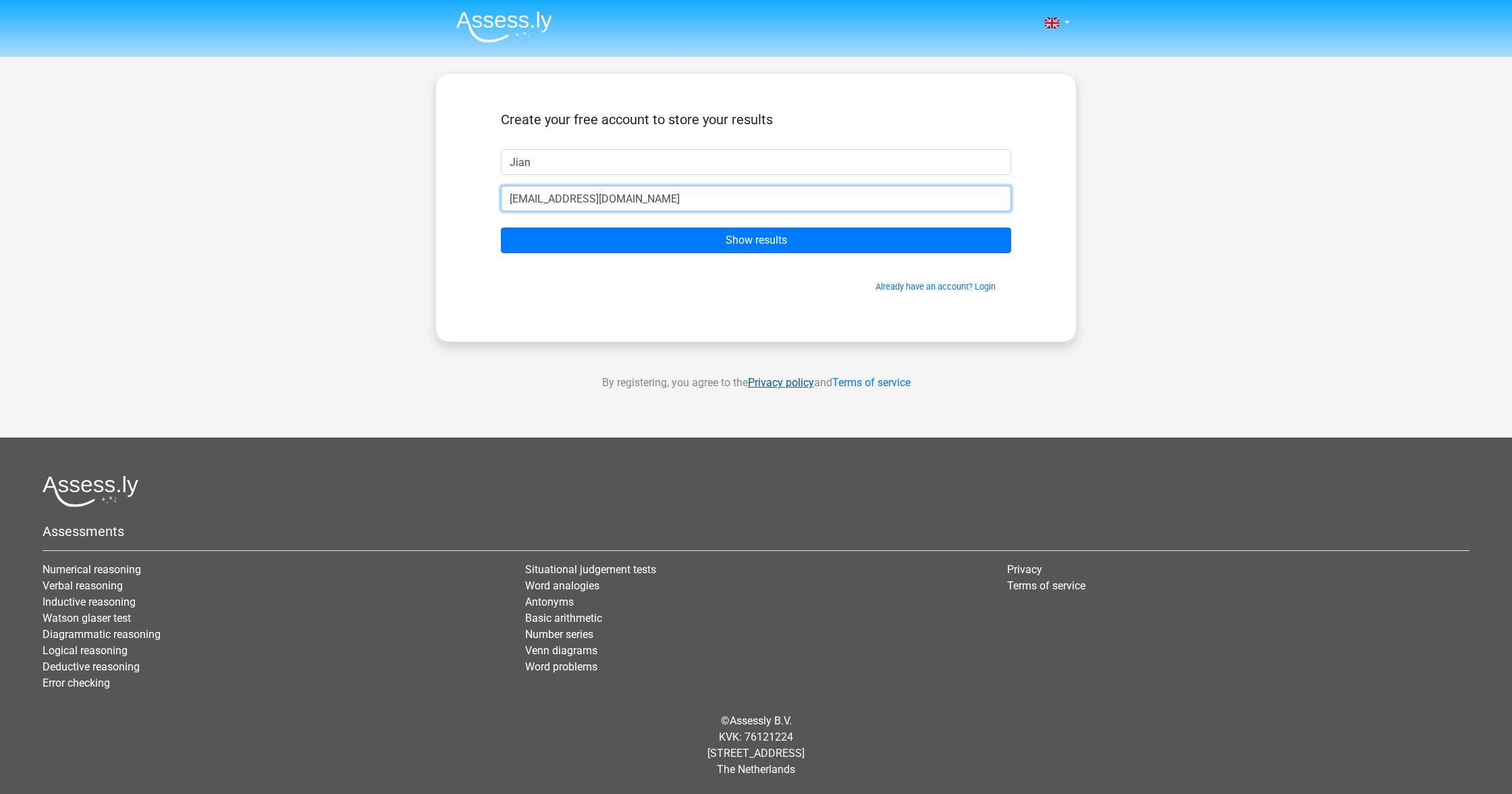
type input "[EMAIL_ADDRESS][DOMAIN_NAME]"
click at [678, 222] on form "Create your free account to store your results [GEOGRAPHIC_DATA] [EMAIL_ADDRESS…" at bounding box center [755, 202] width 510 height 182
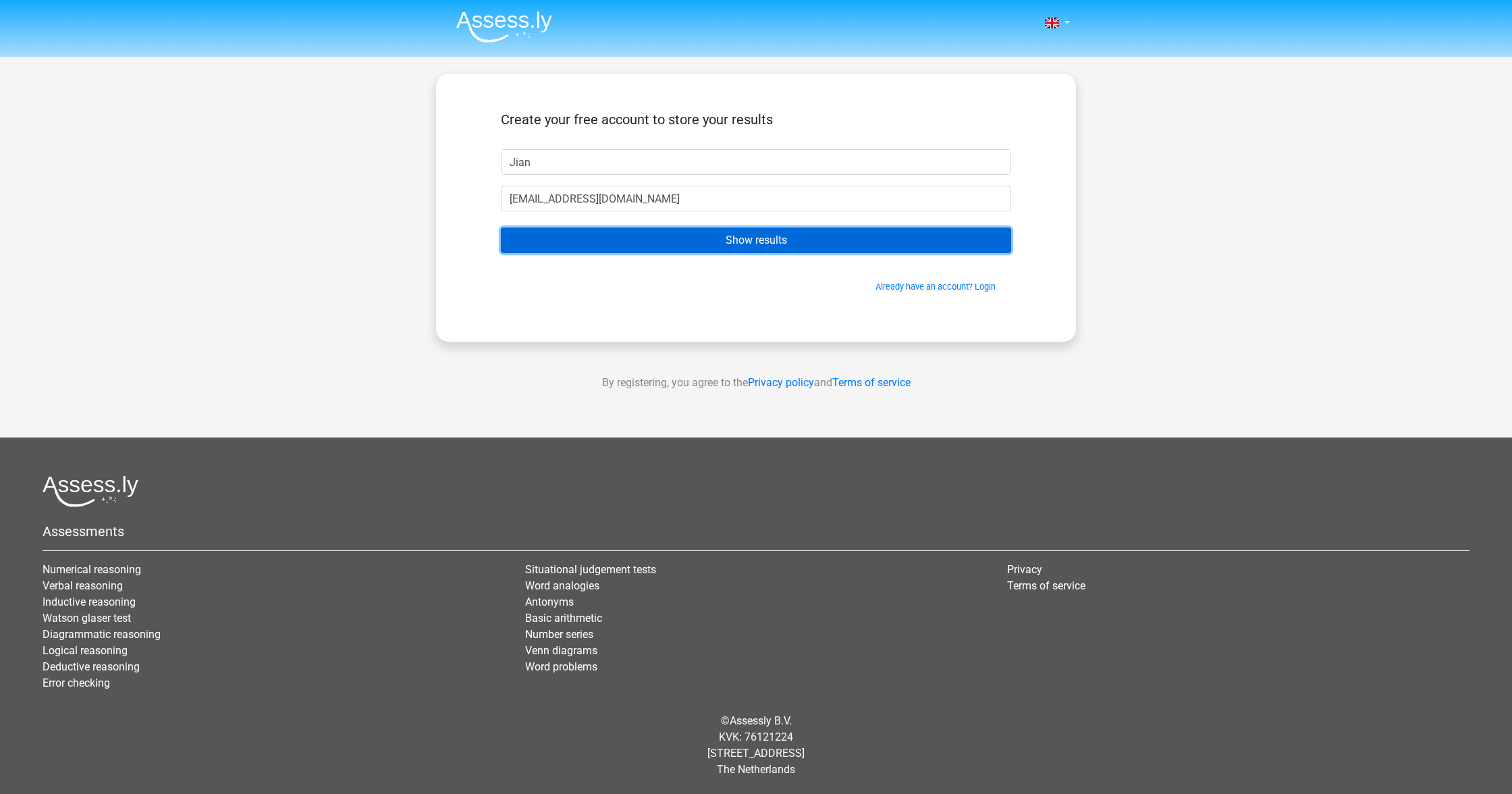
click at [679, 232] on input "Show results" at bounding box center [755, 241] width 510 height 26
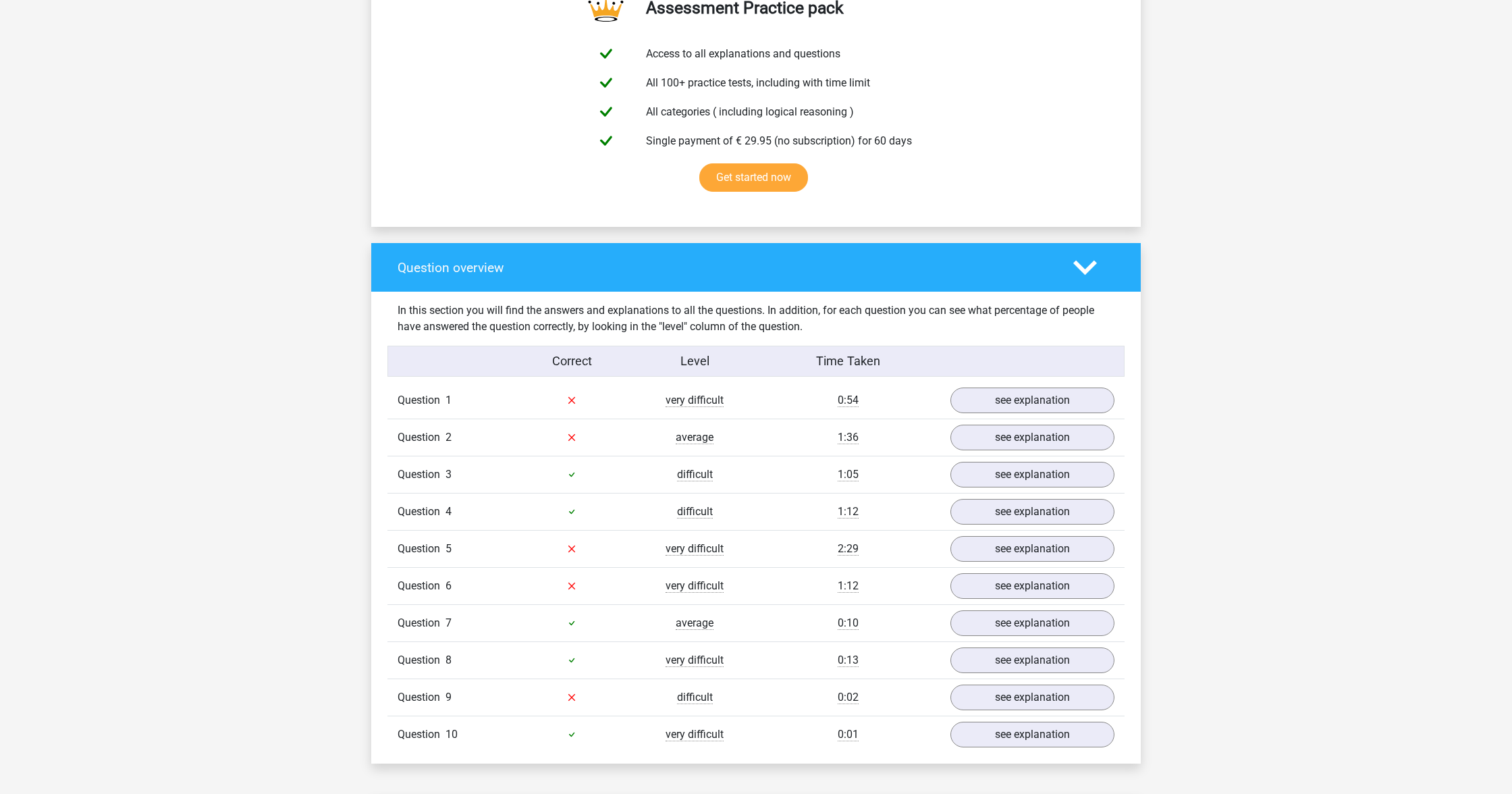
scroll to position [762, 0]
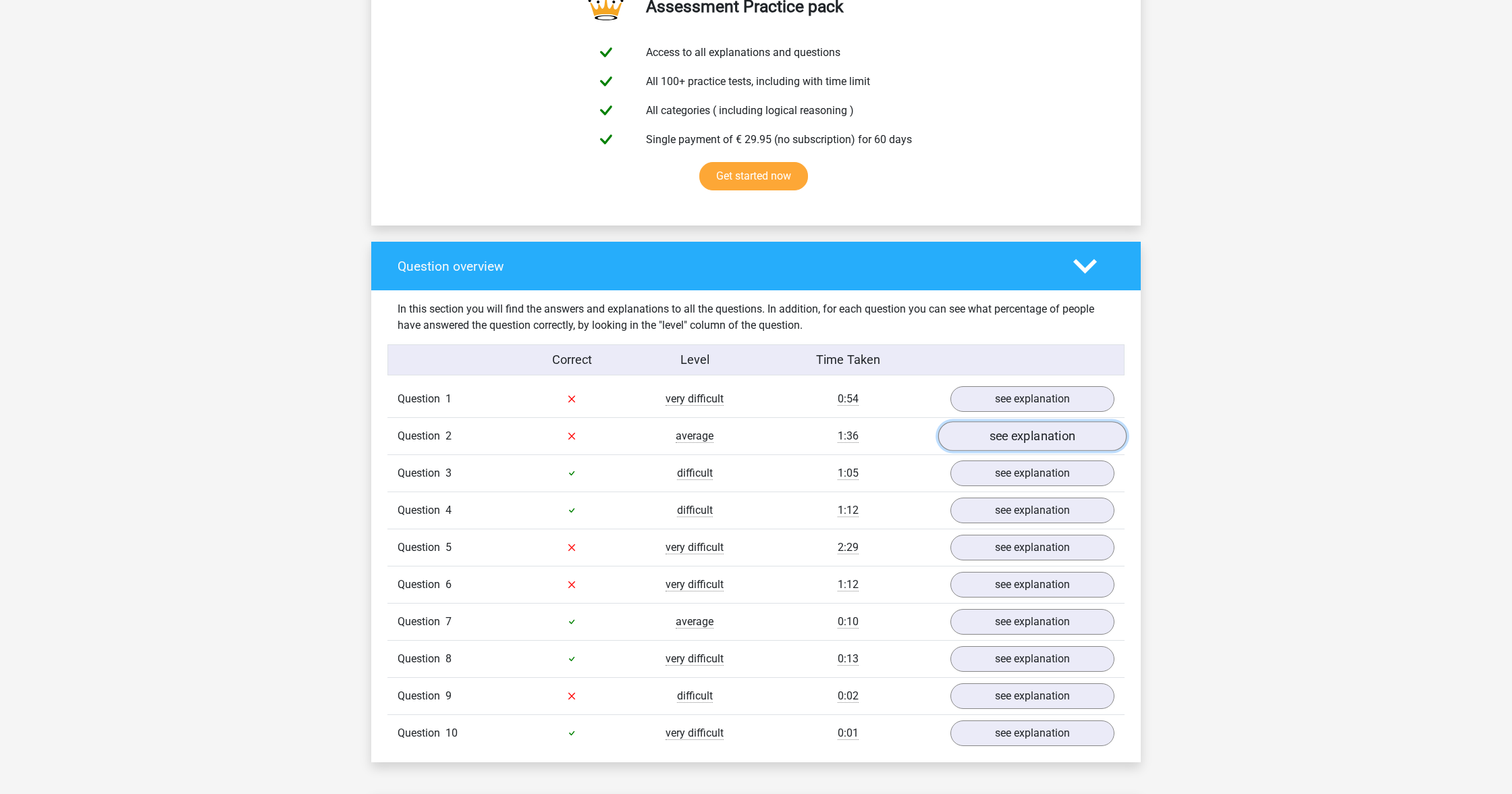
click at [1053, 441] on link "see explanation" at bounding box center [1032, 437] width 188 height 30
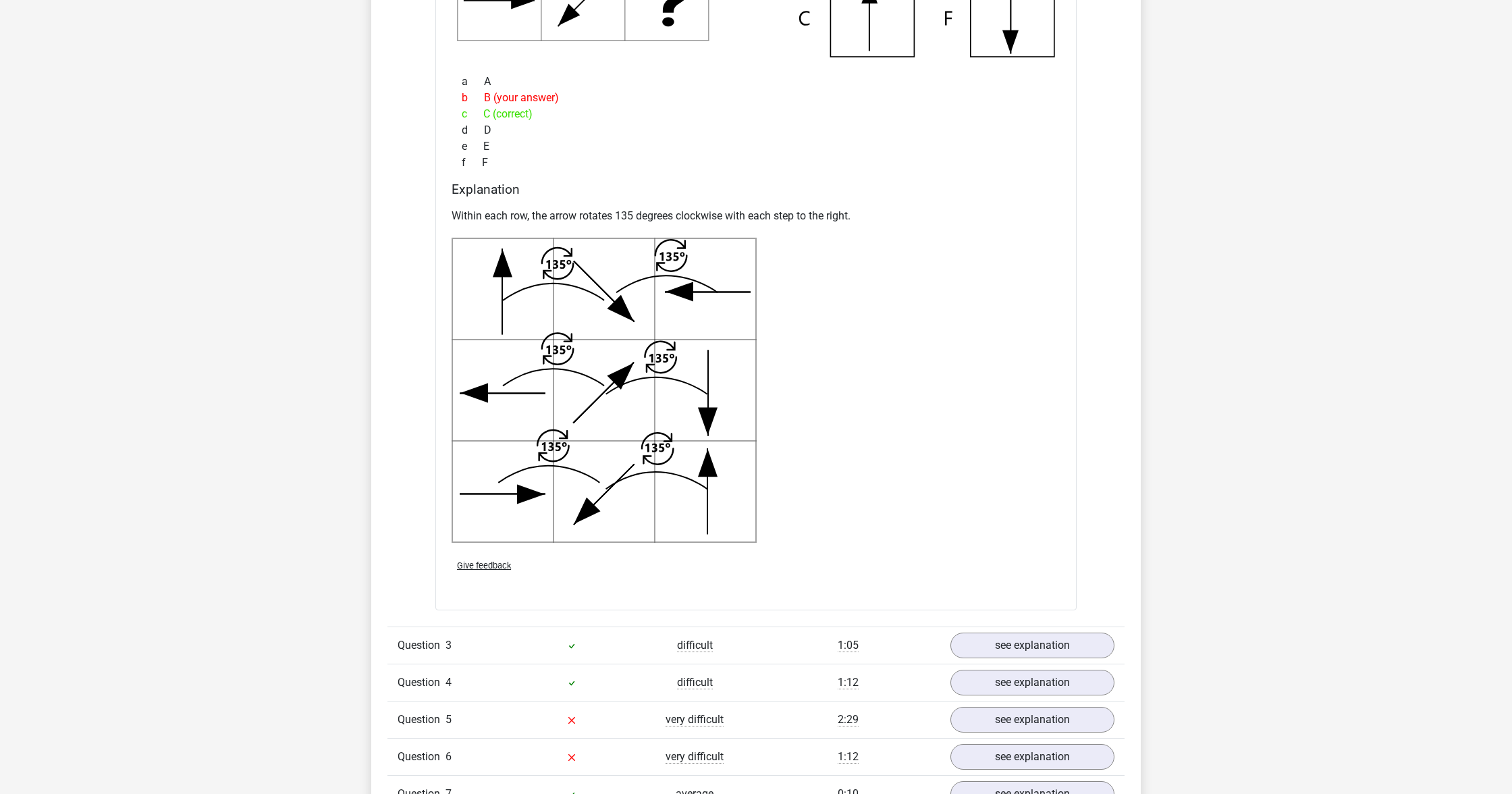
scroll to position [1691, 0]
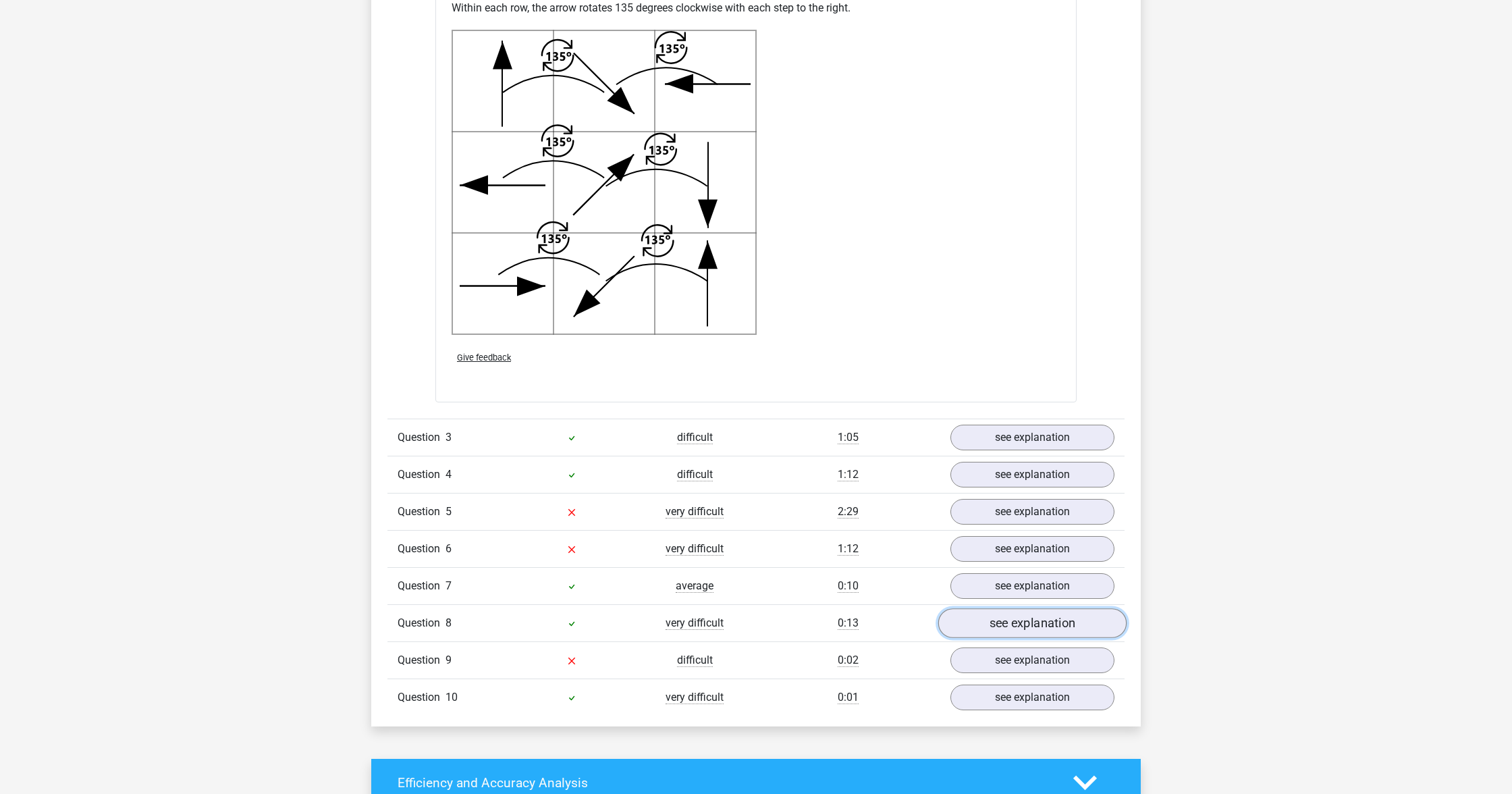
click at [969, 618] on link "see explanation" at bounding box center [1032, 623] width 188 height 30
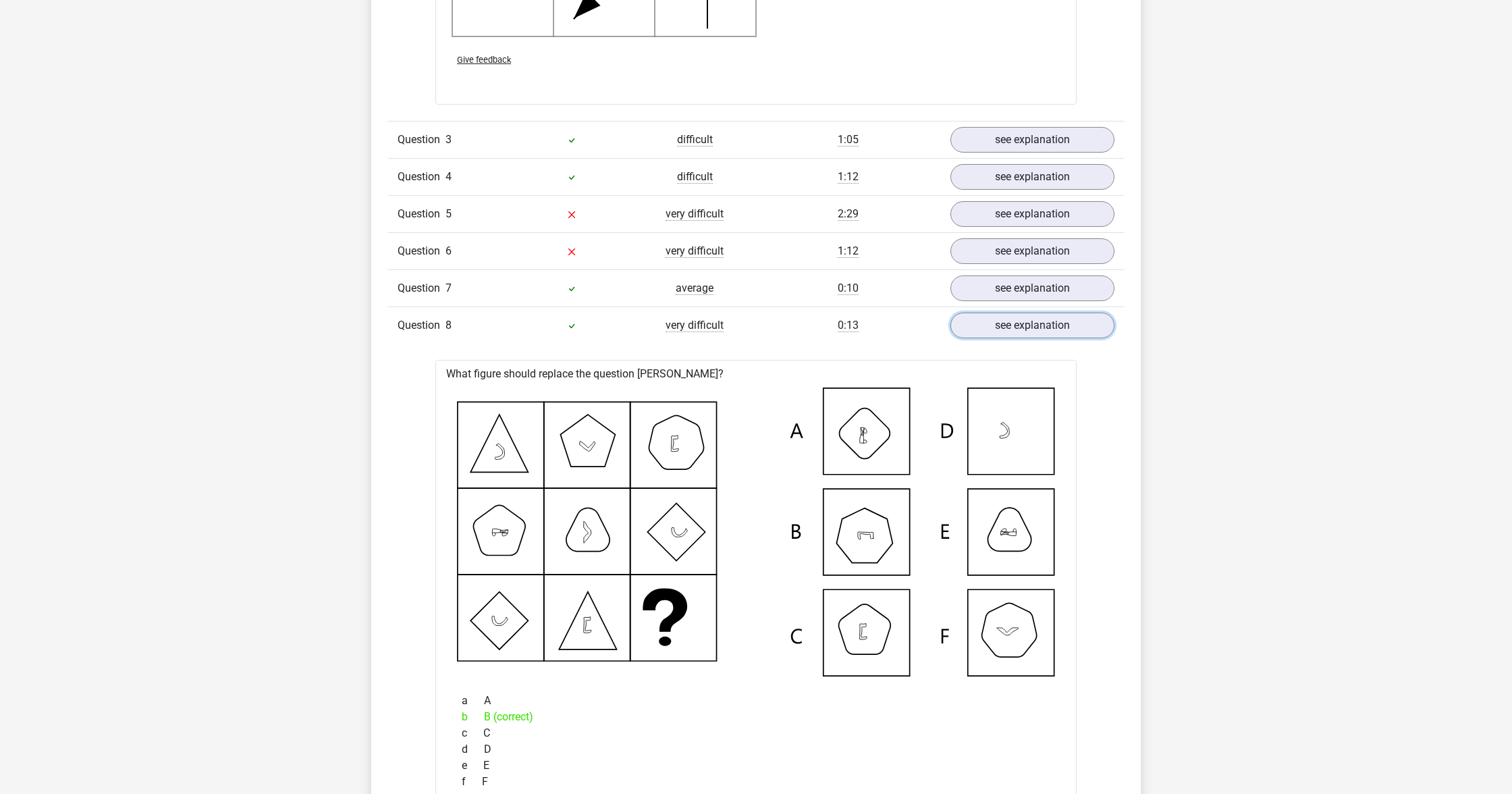
scroll to position [1989, 0]
click at [1026, 250] on link "see explanation" at bounding box center [1032, 251] width 188 height 30
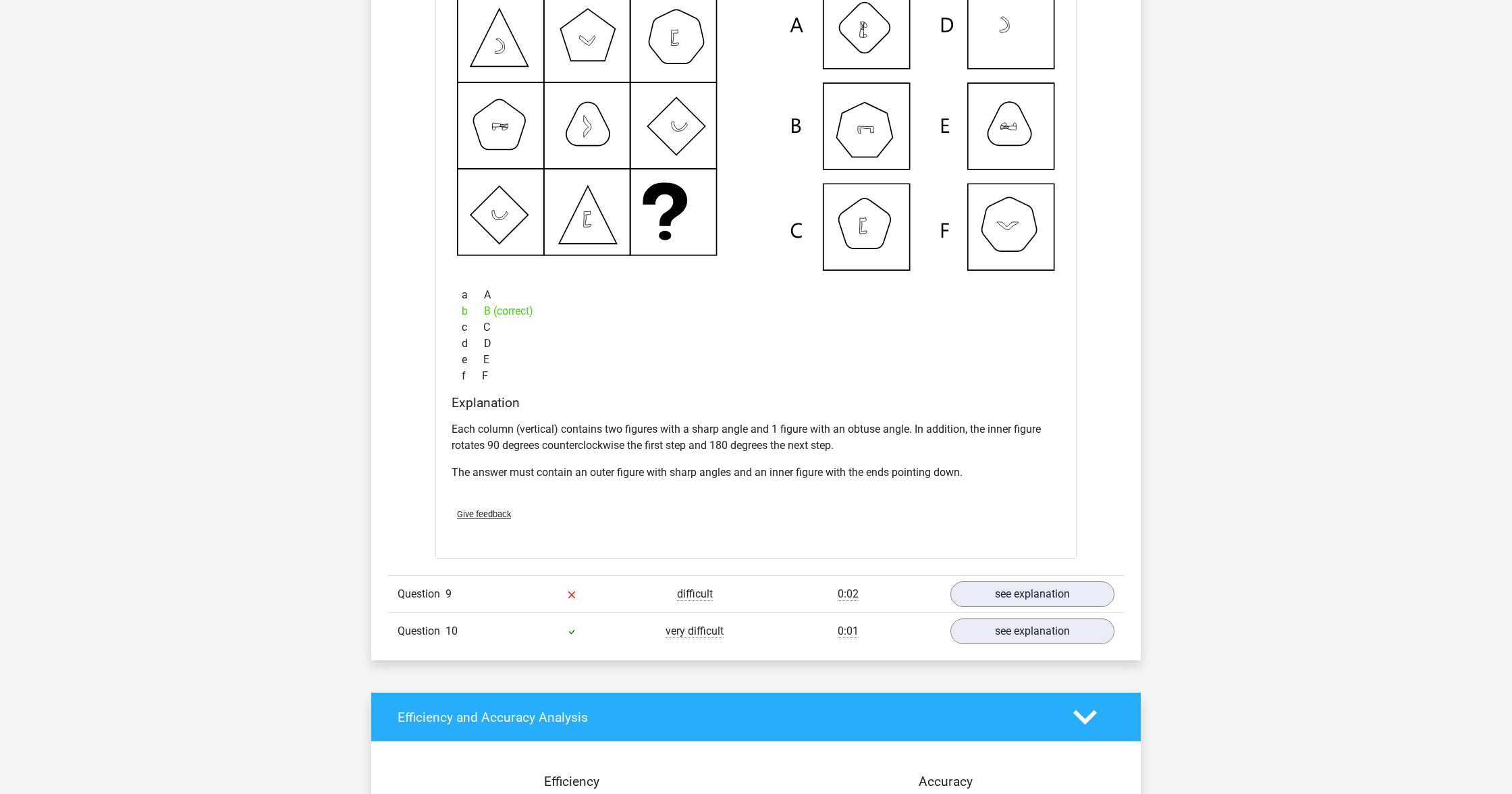
scroll to position [3088, 0]
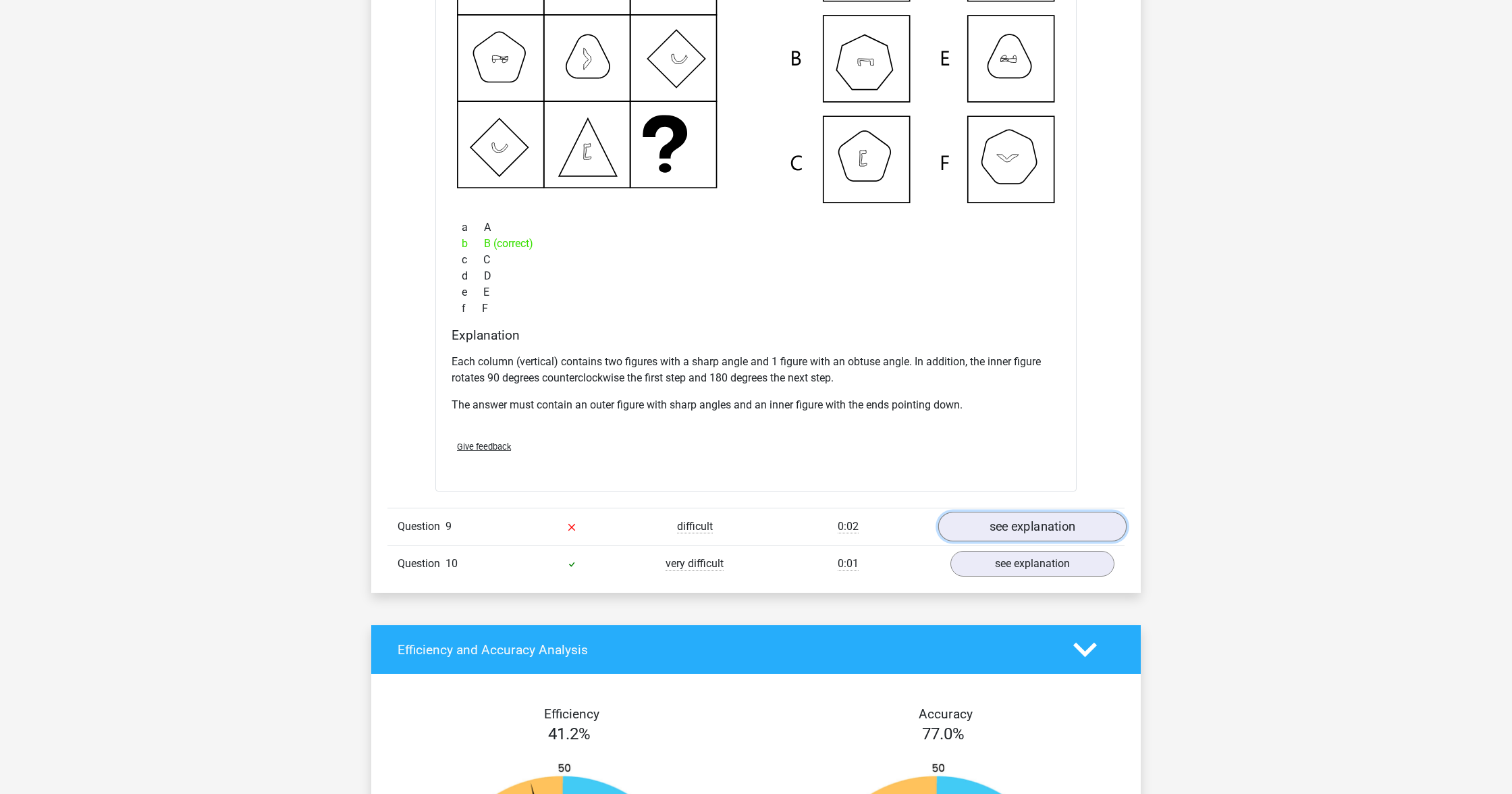
click at [1065, 535] on link "see explanation" at bounding box center [1032, 526] width 188 height 30
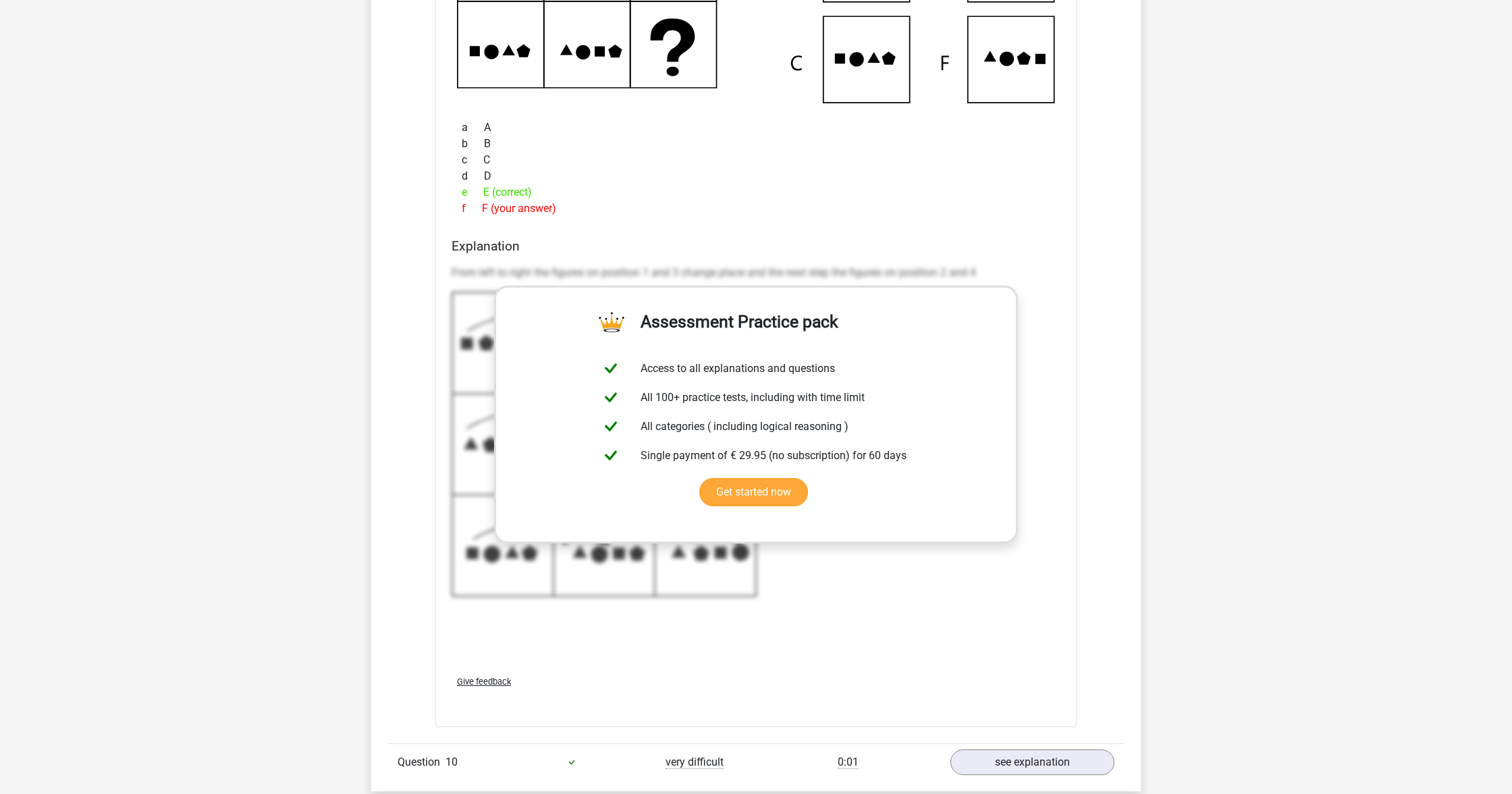
scroll to position [4050, 0]
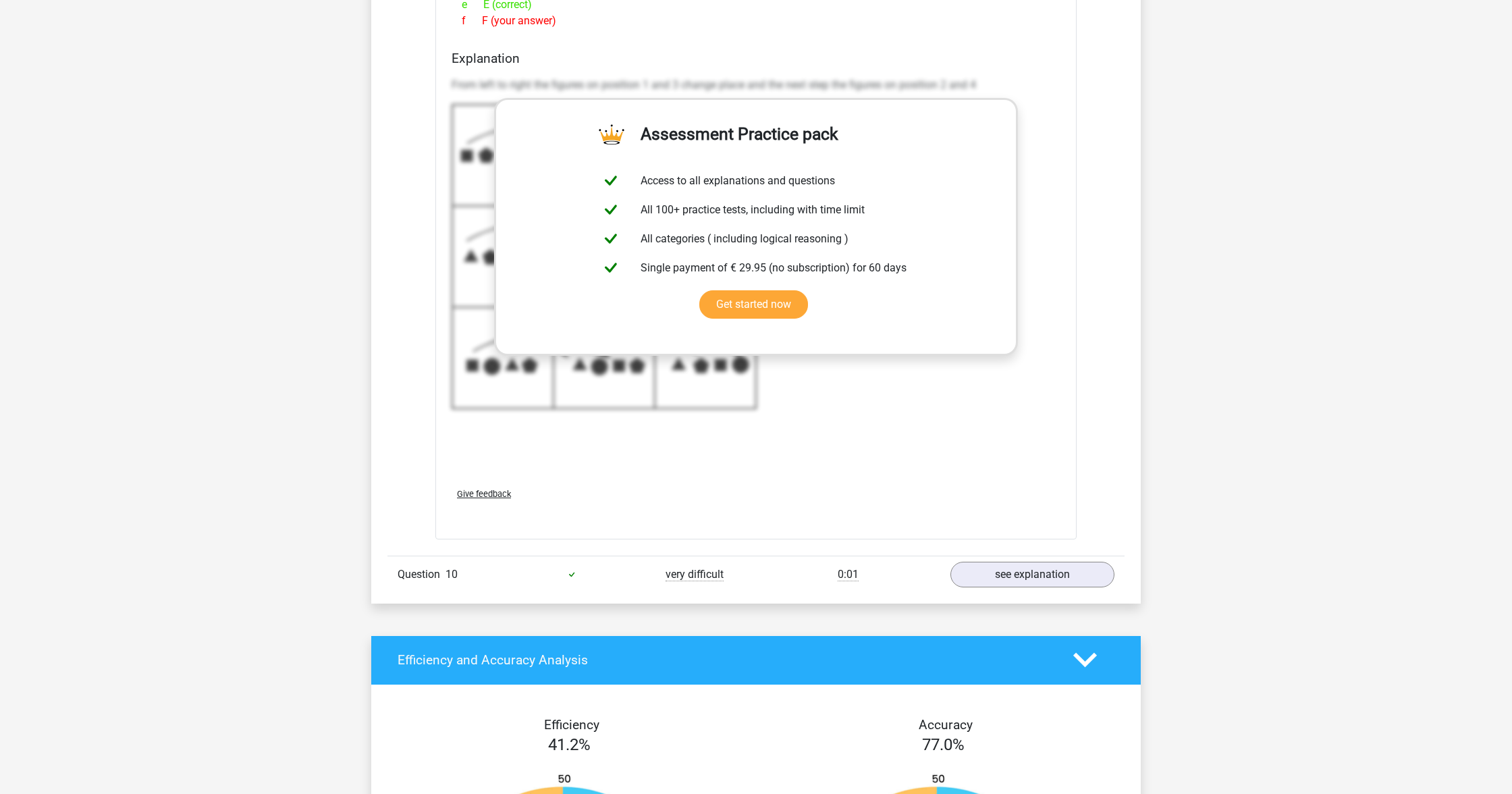
click at [1040, 562] on div "Question 10 very difficult 0:01 see explanation" at bounding box center [756, 574] width 737 height 37
click at [1040, 587] on link "see explanation" at bounding box center [1032, 574] width 188 height 30
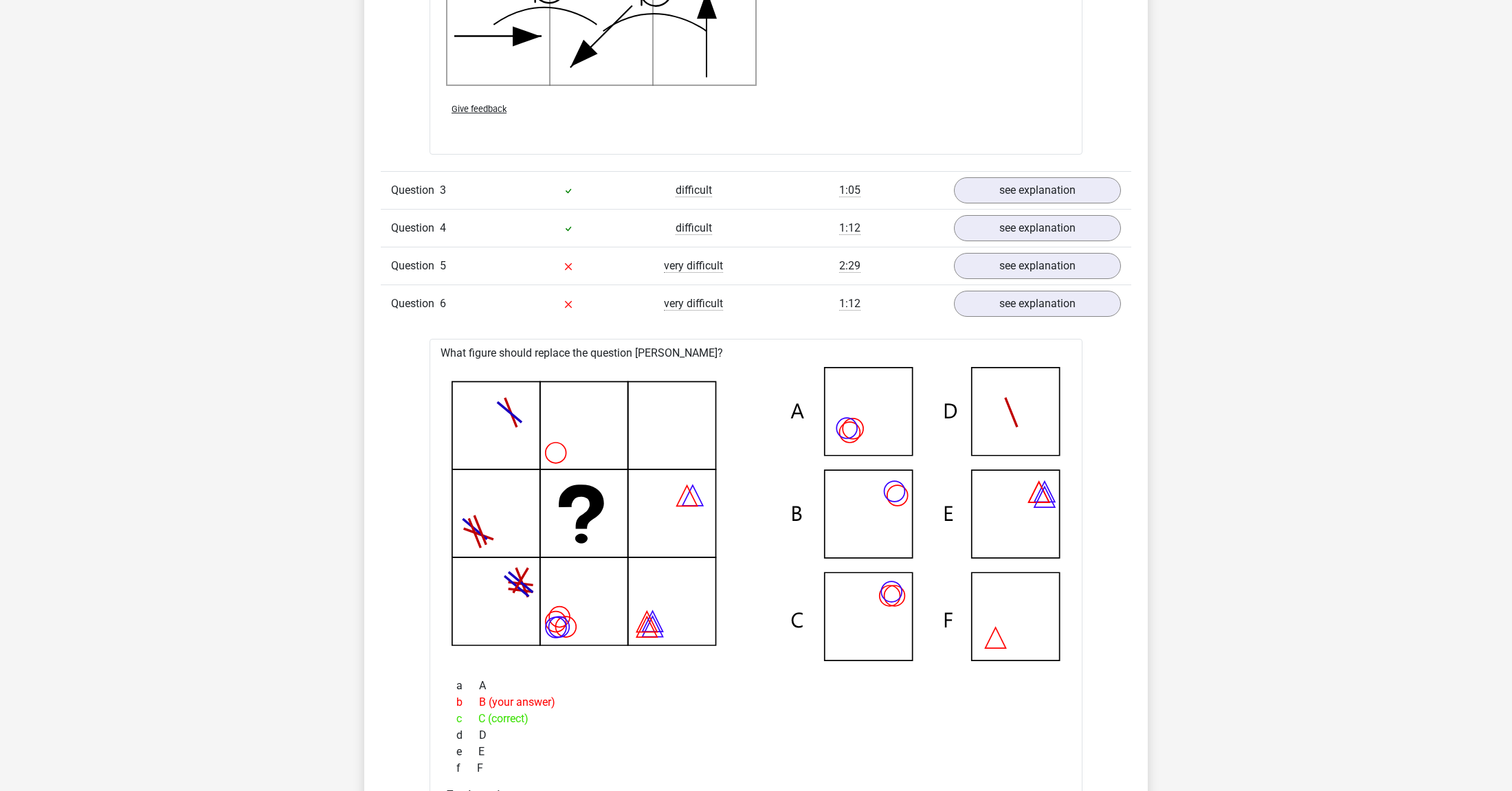
scroll to position [2062, 0]
